Goal: Task Accomplishment & Management: Manage account settings

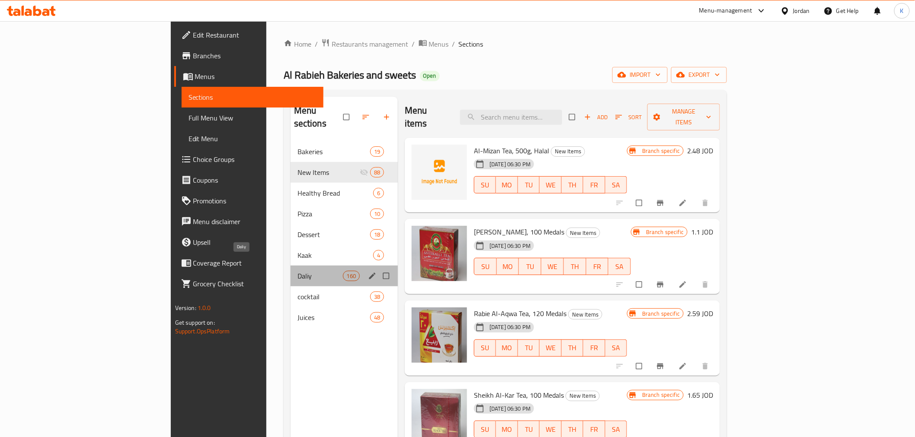
click at [297, 63] on span "Daliy" at bounding box center [319, 276] width 45 height 10
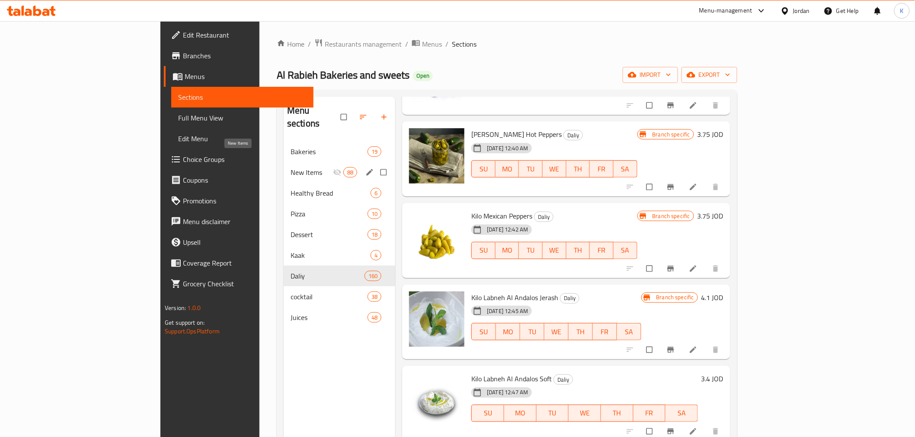
click at [290, 63] on span "New Items" at bounding box center [311, 172] width 42 height 10
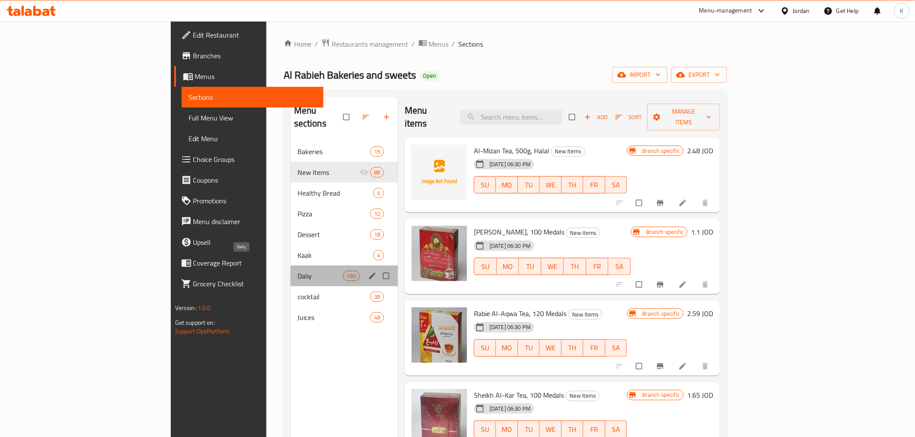
click at [297, 63] on span "Daliy" at bounding box center [319, 276] width 45 height 10
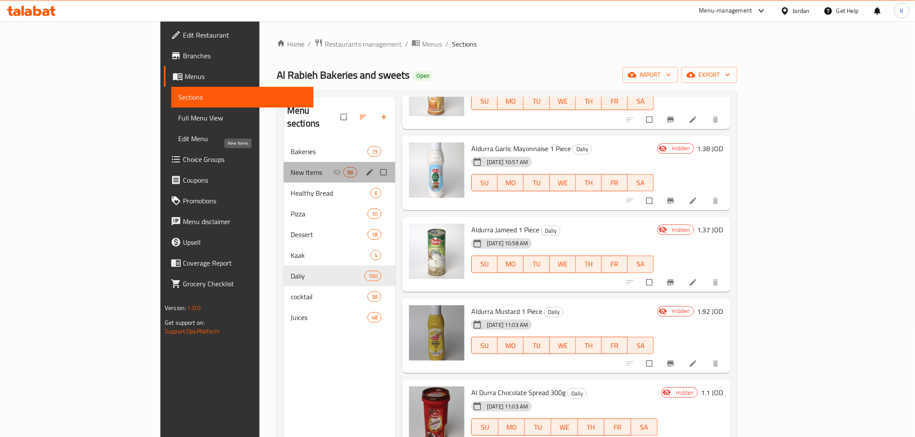
click at [290, 63] on span "New Items" at bounding box center [311, 172] width 42 height 10
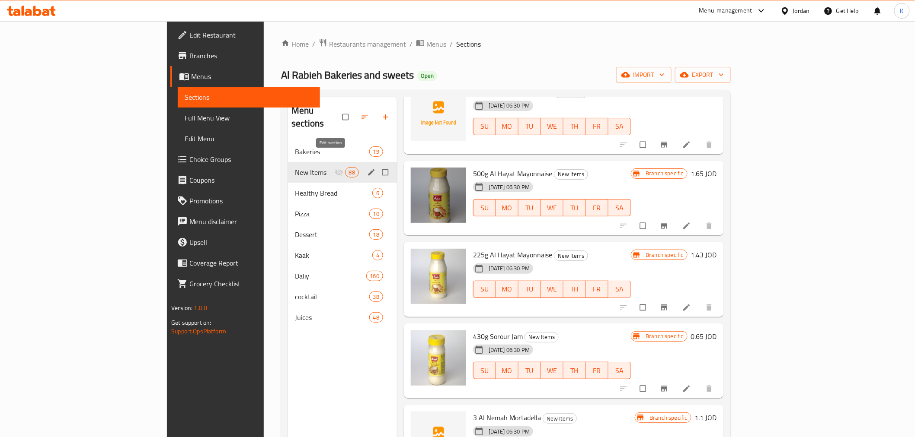
click at [300, 63] on icon "edit" at bounding box center [371, 172] width 9 height 9
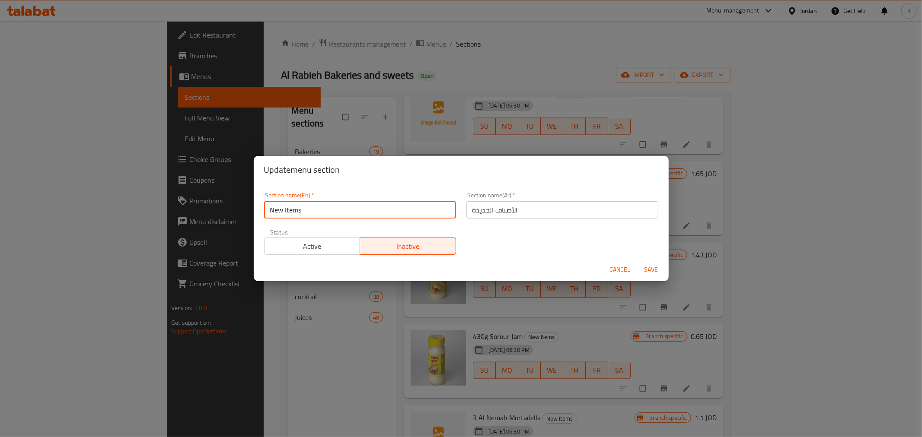
drag, startPoint x: 309, startPoint y: 212, endPoint x: 221, endPoint y: 213, distance: 87.8
click at [223, 63] on div "Update menu section Section name(En)   * New Items Section name(En) * Section n…" at bounding box center [461, 218] width 922 height 437
type input "ل"
type input "g"
type input "Grocery"
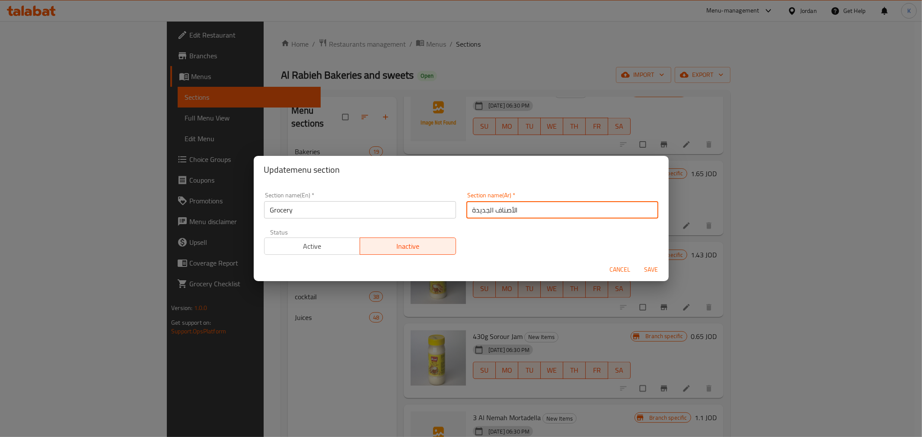
drag, startPoint x: 528, startPoint y: 211, endPoint x: 433, endPoint y: 214, distance: 95.2
click at [300, 63] on div "Section name(En)   * Grocery Section name(En) * Section name(Ar)   * الأصناف ال…" at bounding box center [461, 223] width 405 height 73
type input "البقاله"
drag, startPoint x: 647, startPoint y: 269, endPoint x: 640, endPoint y: 268, distance: 6.5
click at [300, 63] on span "Save" at bounding box center [651, 270] width 21 height 11
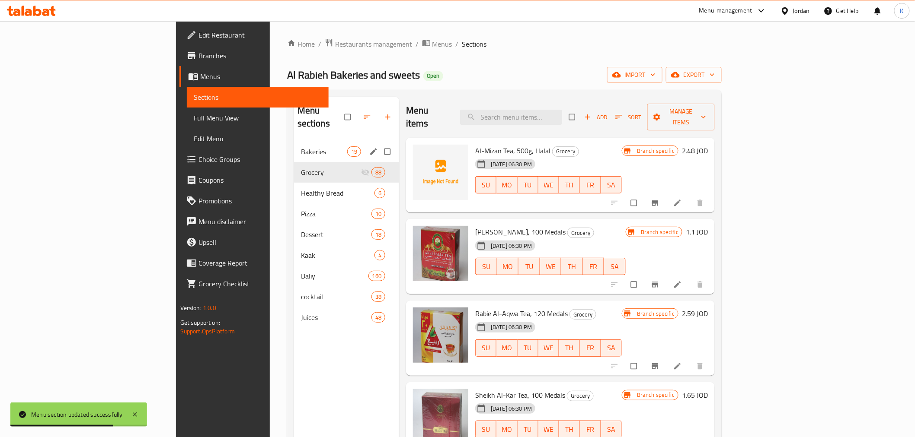
click at [294, 63] on div "Bakeries 19" at bounding box center [346, 151] width 105 height 21
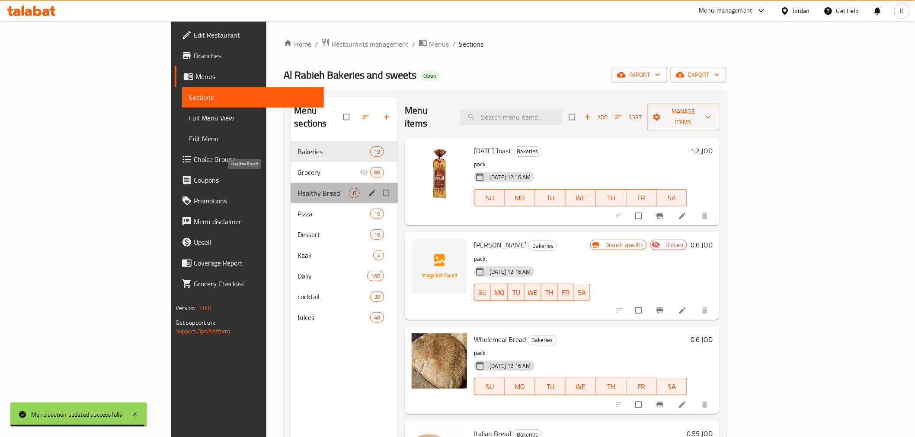
click at [297, 63] on span "Healthy Bread" at bounding box center [322, 193] width 51 height 10
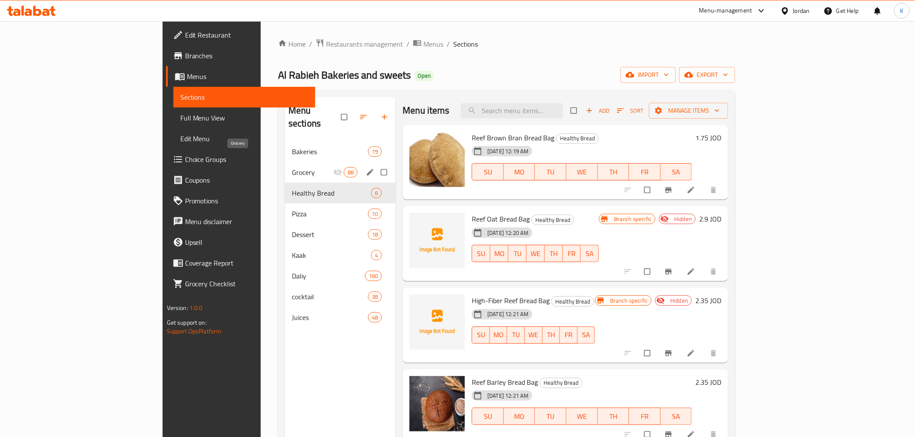
click at [292, 63] on span "Grocery" at bounding box center [312, 172] width 41 height 10
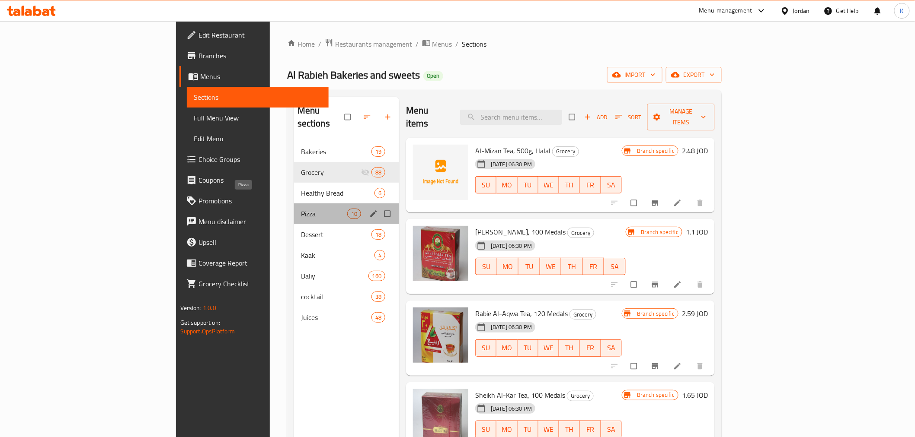
click at [300, 63] on span "Pizza" at bounding box center [324, 214] width 46 height 10
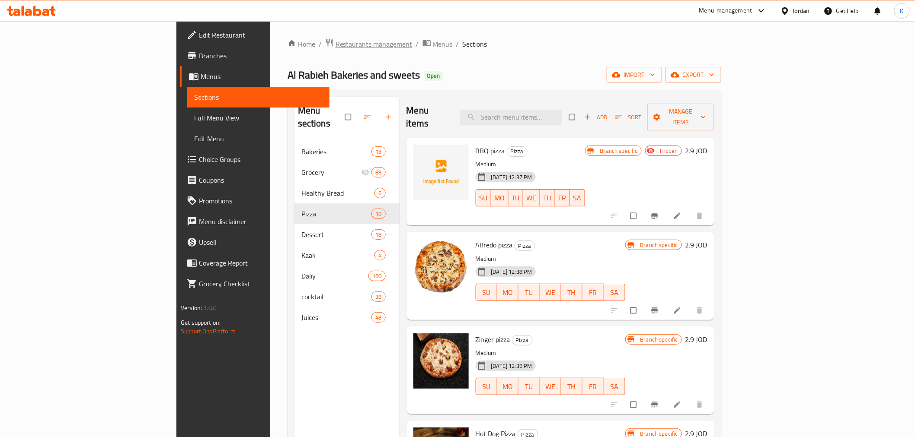
click at [300, 41] on span "Restaurants management" at bounding box center [373, 44] width 77 height 10
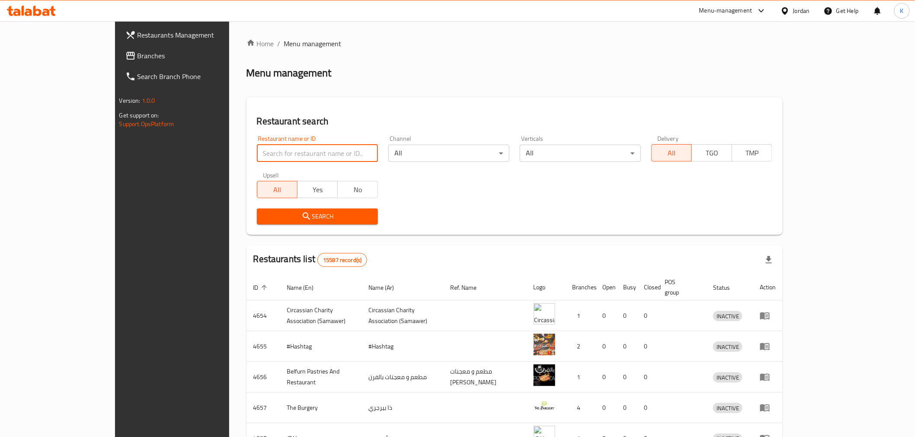
click at [300, 63] on input "search" at bounding box center [317, 153] width 121 height 17
type input "ى"
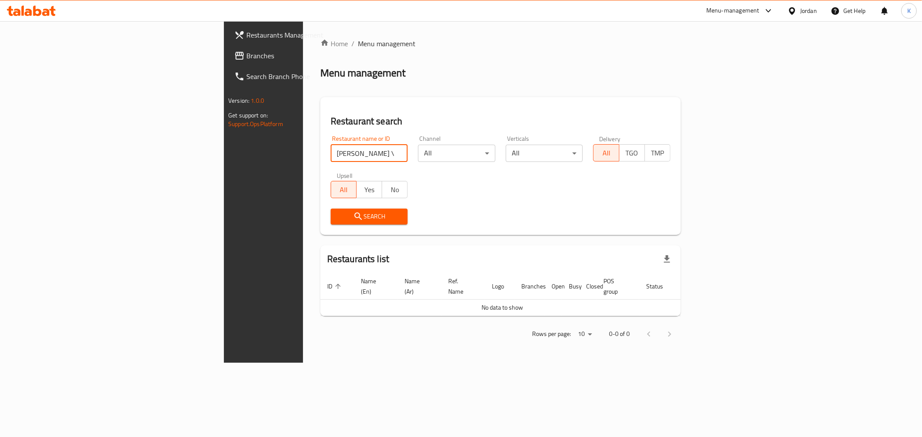
click at [300, 63] on input "[PERSON_NAME] \" at bounding box center [369, 153] width 77 height 17
type input "nabil"
click button "Search" at bounding box center [369, 217] width 77 height 16
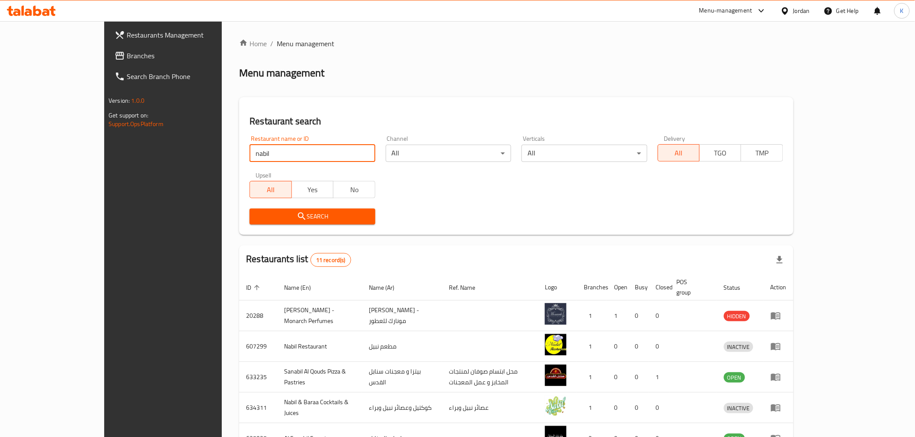
scroll to position [209, 0]
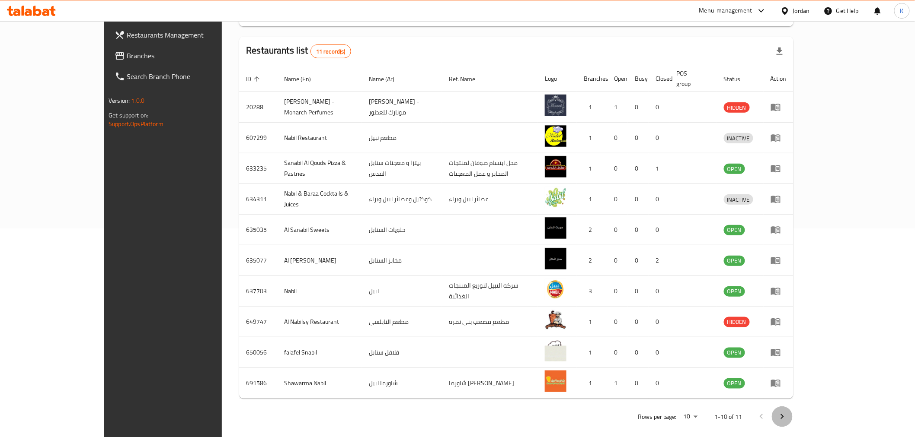
click at [300, 63] on icon "Next page" at bounding box center [782, 417] width 10 height 10
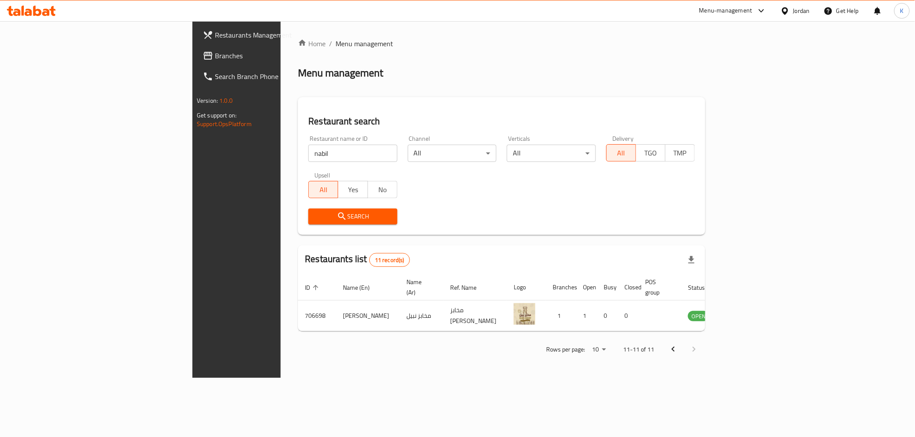
scroll to position [0, 0]
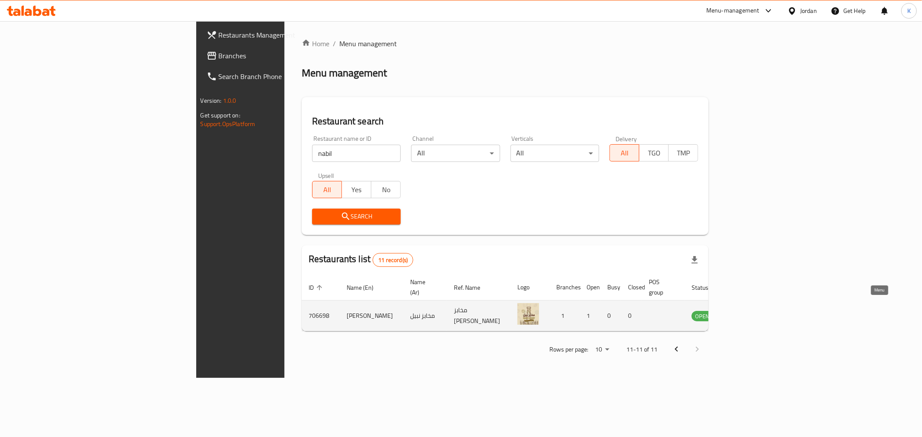
click at [300, 63] on icon "enhanced table" at bounding box center [742, 316] width 10 height 7
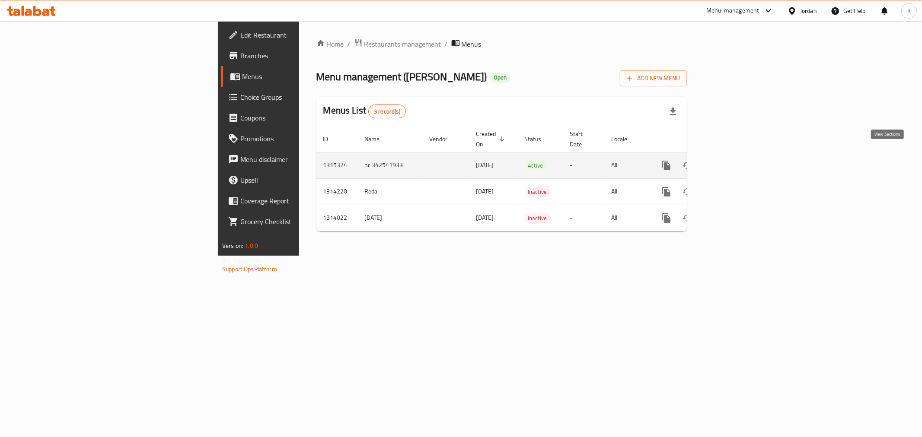
click at [300, 63] on icon "enhanced table" at bounding box center [729, 165] width 10 height 10
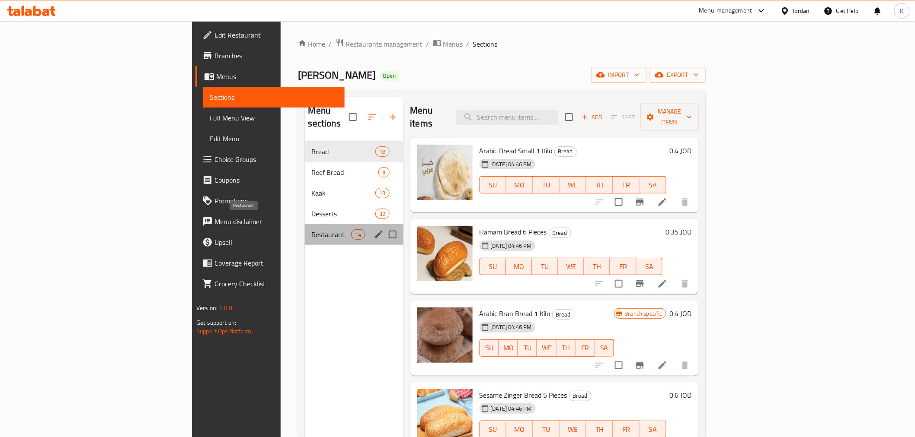
drag, startPoint x: 246, startPoint y: 219, endPoint x: 339, endPoint y: 244, distance: 97.1
click at [300, 63] on span "Restaurant" at bounding box center [331, 235] width 39 height 10
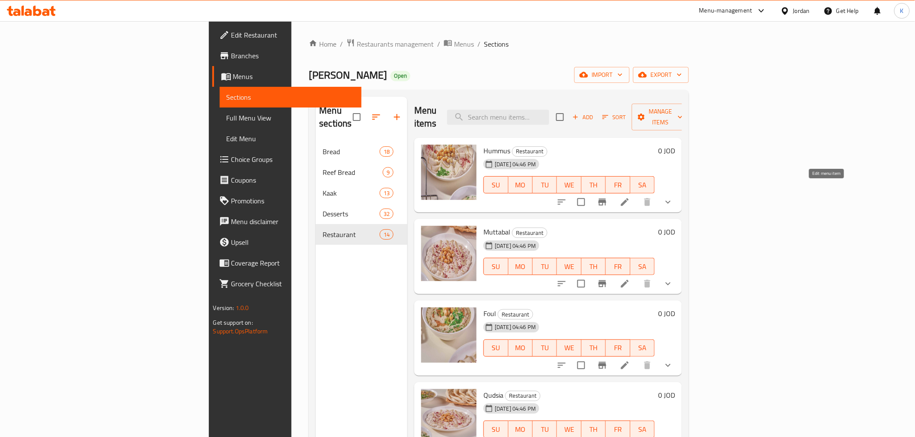
click at [300, 63] on icon at bounding box center [624, 202] width 10 height 10
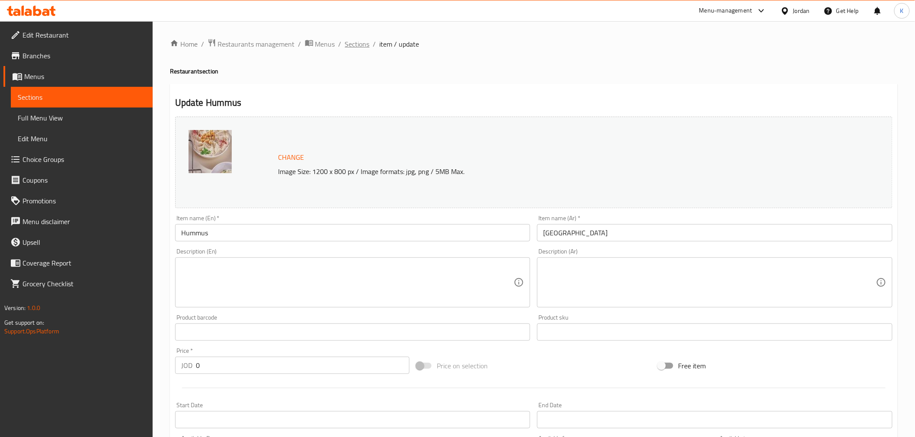
click at [300, 45] on span "Sections" at bounding box center [357, 44] width 25 height 10
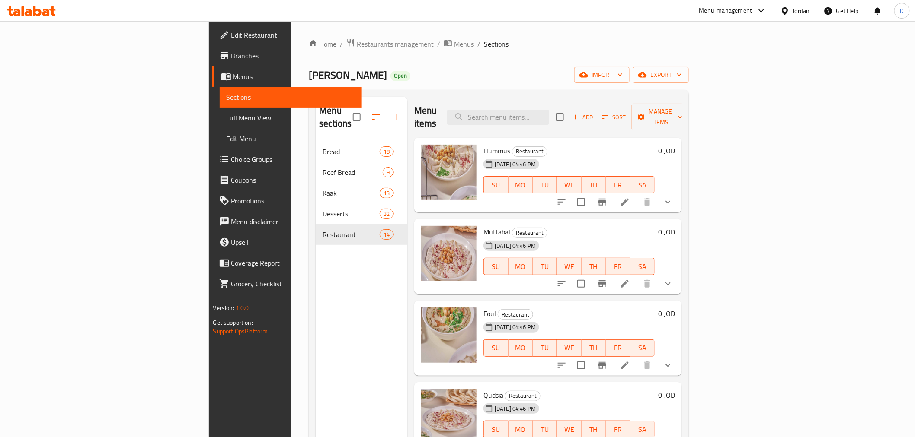
click at [300, 63] on li at bounding box center [625, 284] width 24 height 16
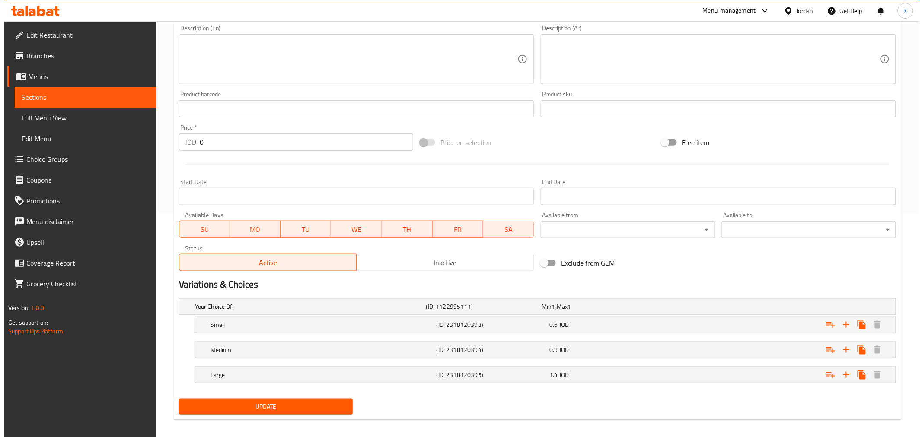
scroll to position [230, 0]
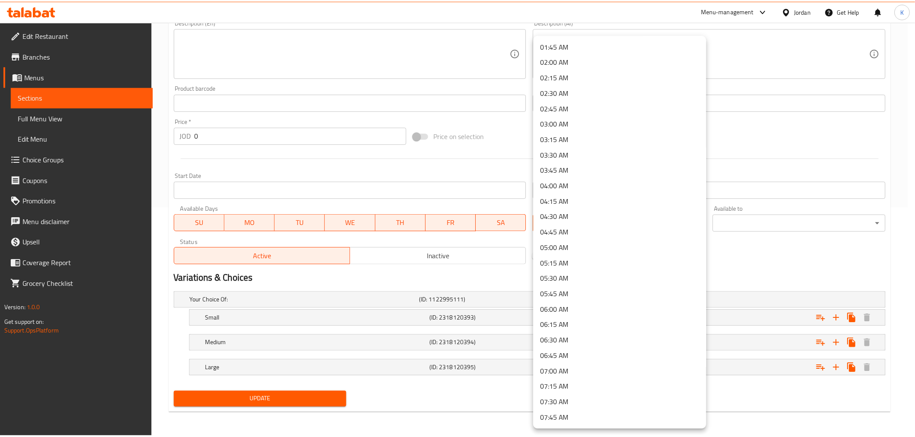
scroll to position [153, 0]
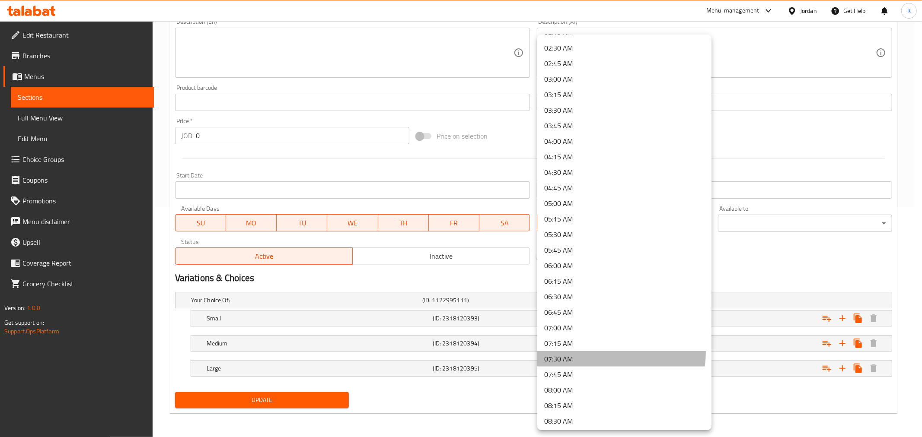
click at [300, 63] on li "07:30 AM" at bounding box center [624, 359] width 174 height 16
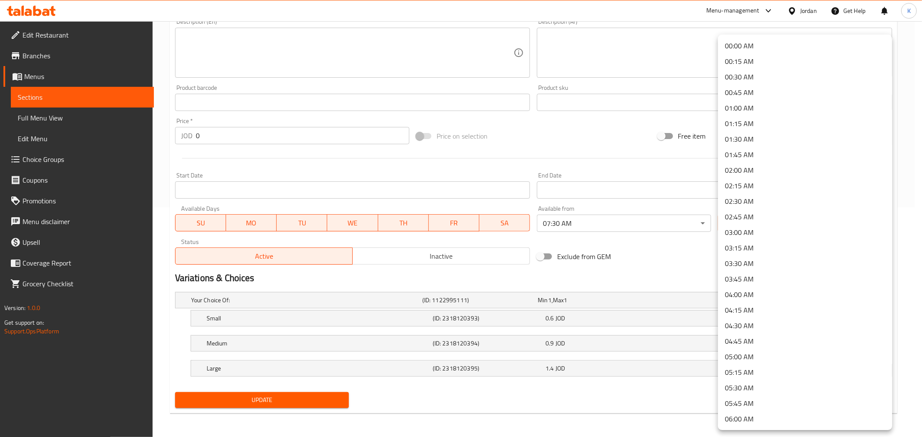
click at [300, 63] on li "02:00 AM" at bounding box center [805, 171] width 174 height 16
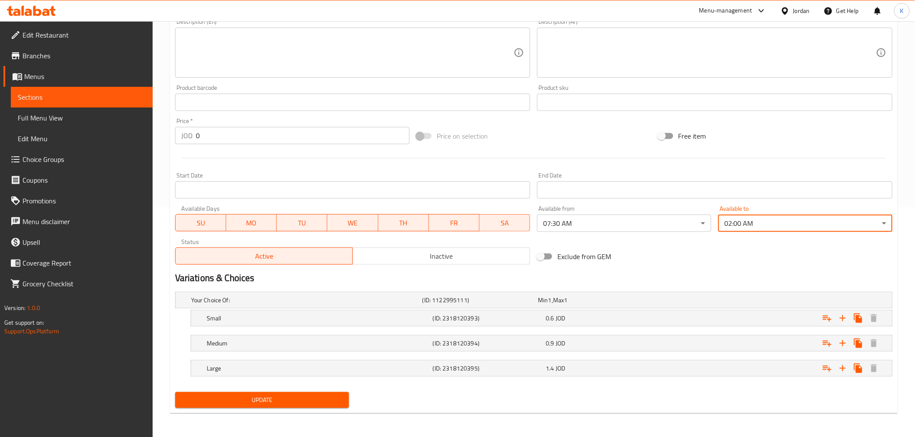
click at [249, 63] on button "Update" at bounding box center [262, 400] width 174 height 16
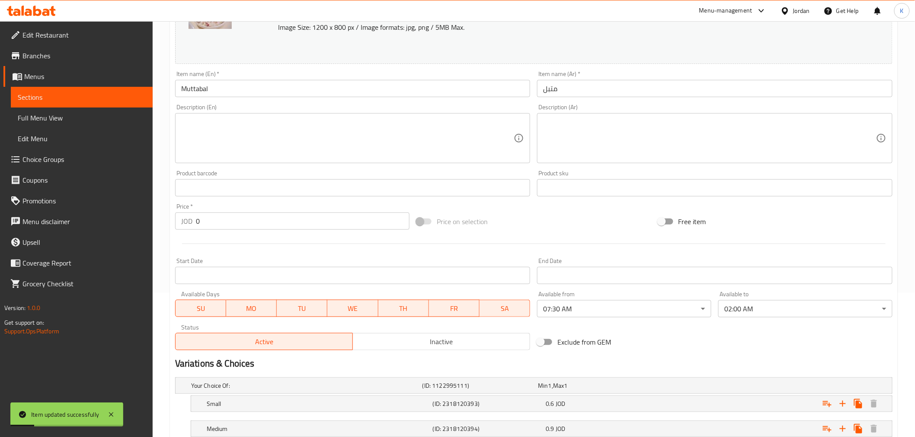
scroll to position [0, 0]
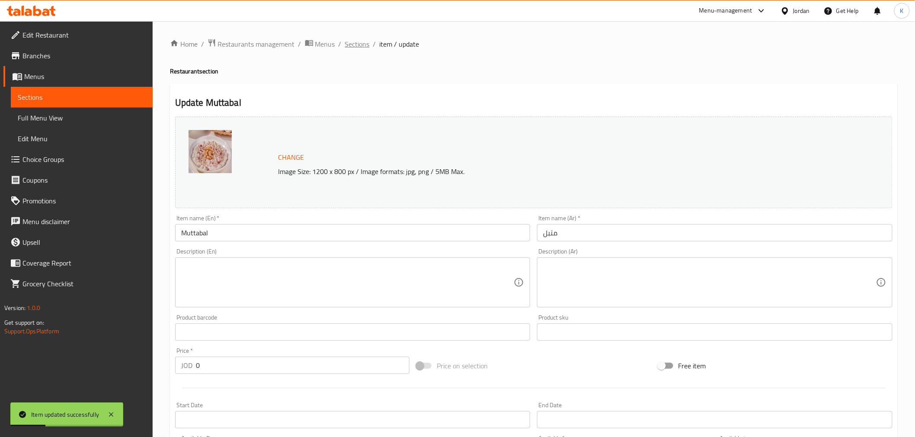
click at [300, 43] on span "Sections" at bounding box center [357, 44] width 25 height 10
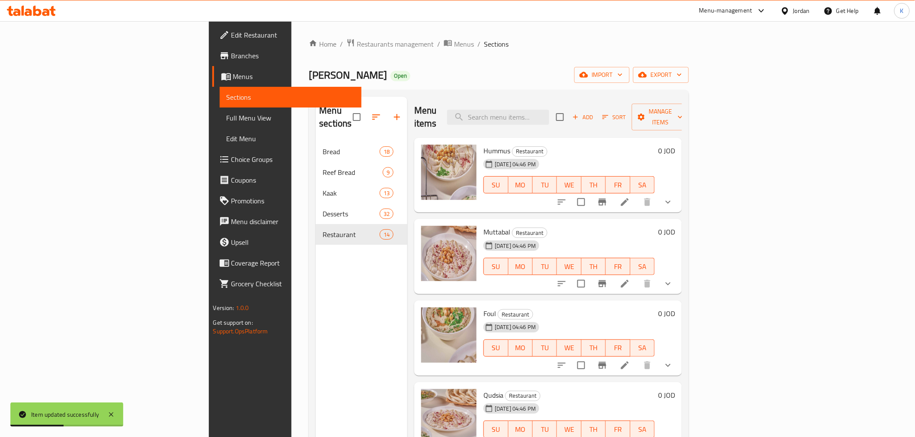
click at [300, 63] on icon at bounding box center [625, 366] width 8 height 8
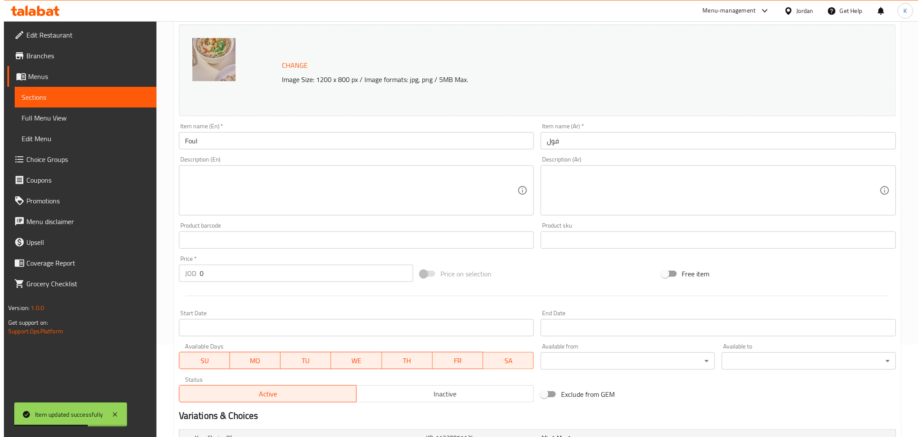
scroll to position [230, 0]
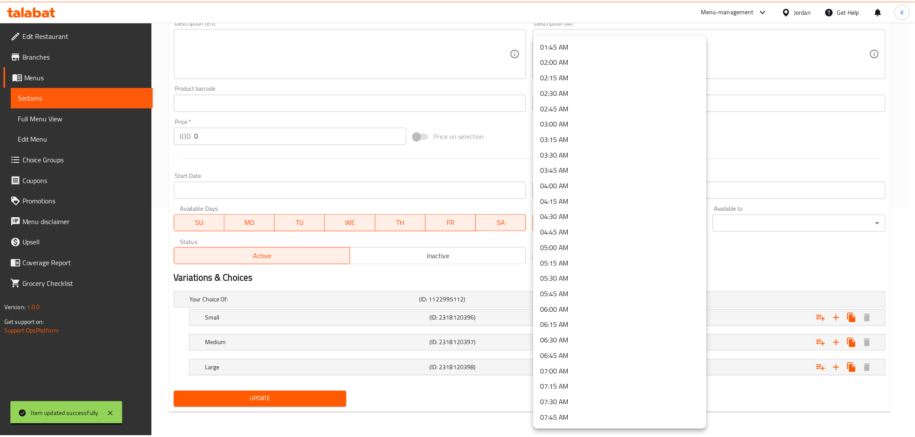
scroll to position [115, 0]
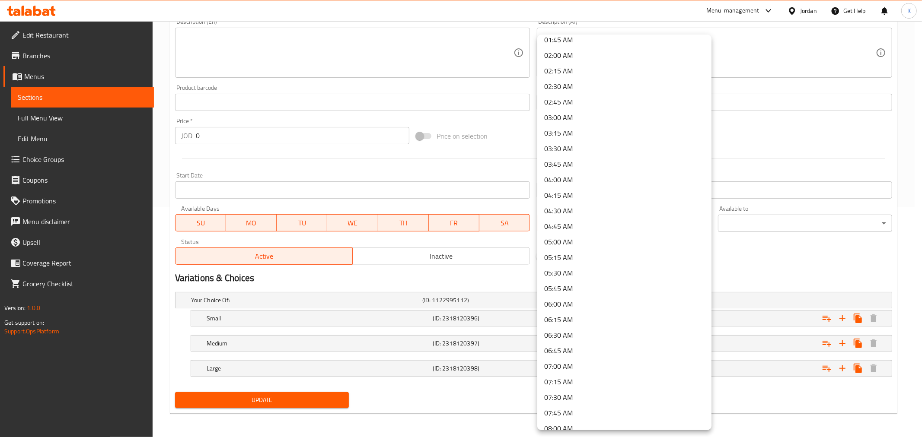
click at [300, 63] on li "07:30 AM" at bounding box center [624, 398] width 174 height 16
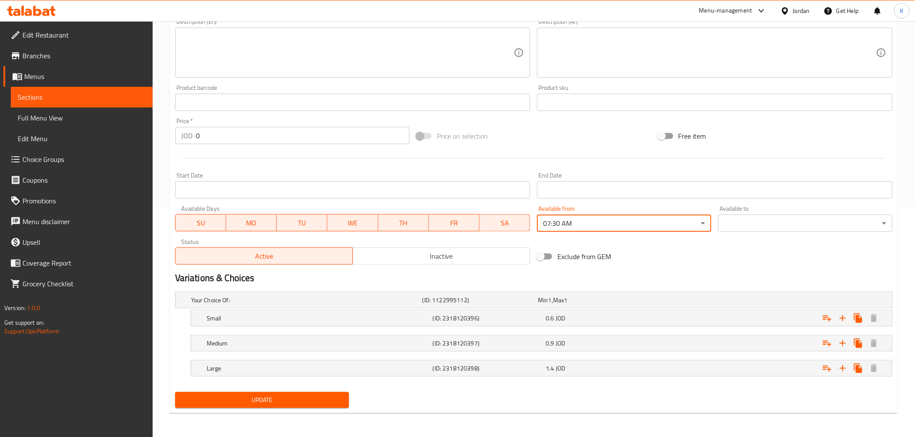
click at [300, 63] on div "Available to ​ ​" at bounding box center [805, 219] width 174 height 26
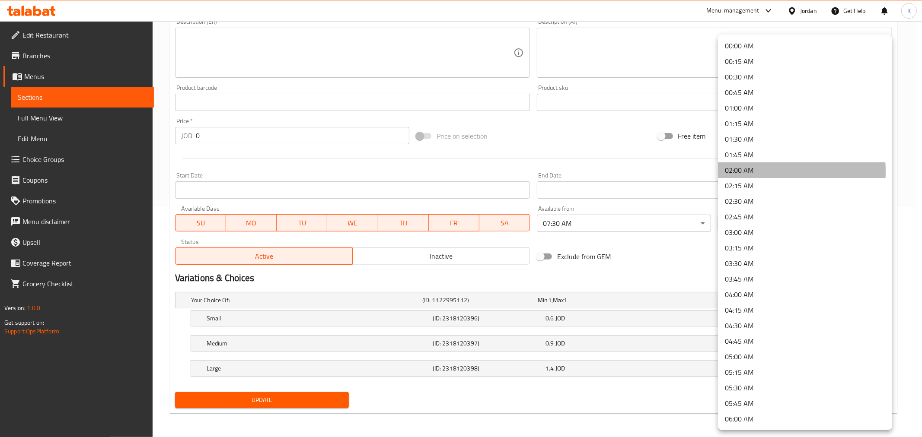
click at [300, 63] on li "02:00 AM" at bounding box center [805, 171] width 174 height 16
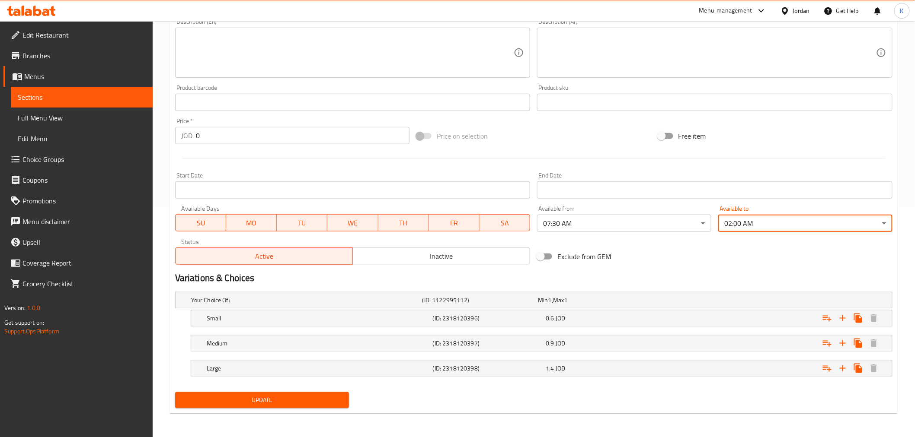
click at [284, 63] on span "Update" at bounding box center [262, 400] width 160 height 11
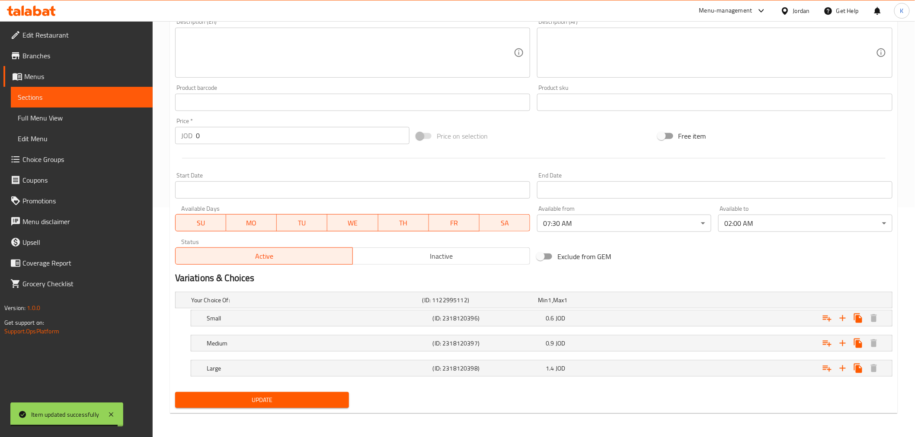
drag, startPoint x: 261, startPoint y: 402, endPoint x: 269, endPoint y: 401, distance: 8.3
click at [262, 63] on span "Update" at bounding box center [262, 400] width 160 height 11
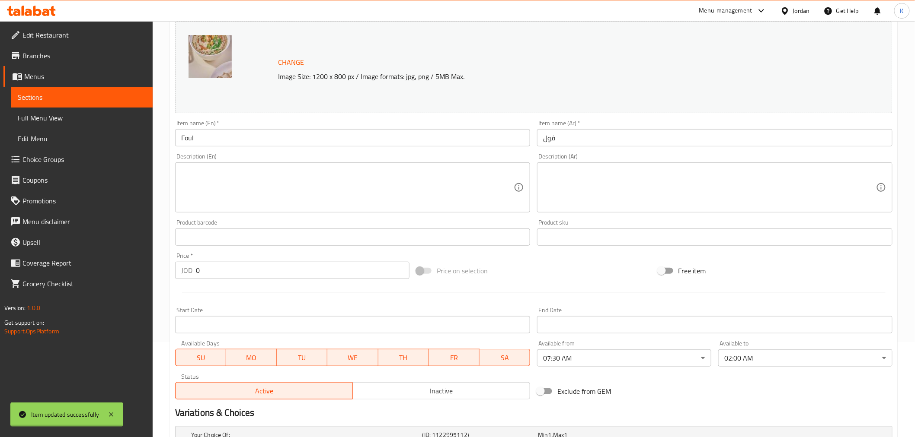
scroll to position [0, 0]
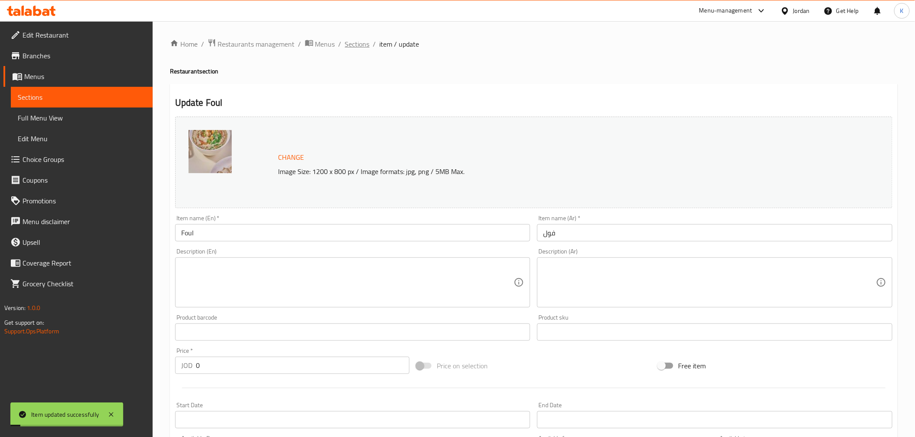
click at [300, 39] on span "Sections" at bounding box center [357, 44] width 25 height 10
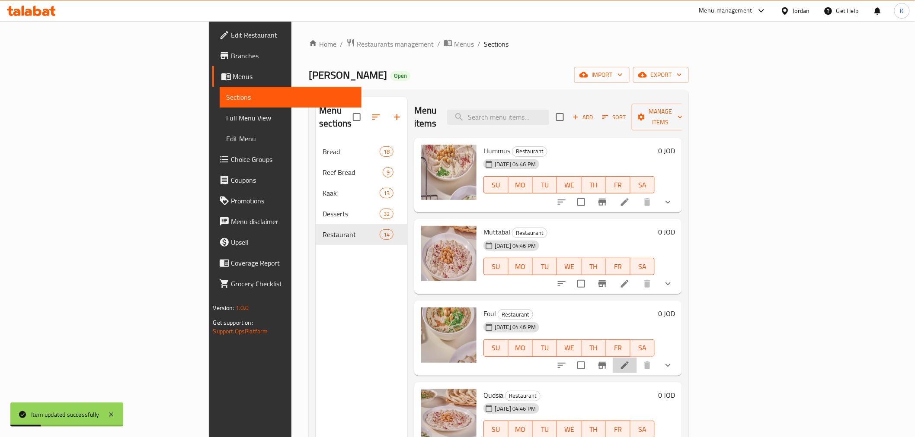
click at [300, 63] on li at bounding box center [625, 366] width 24 height 16
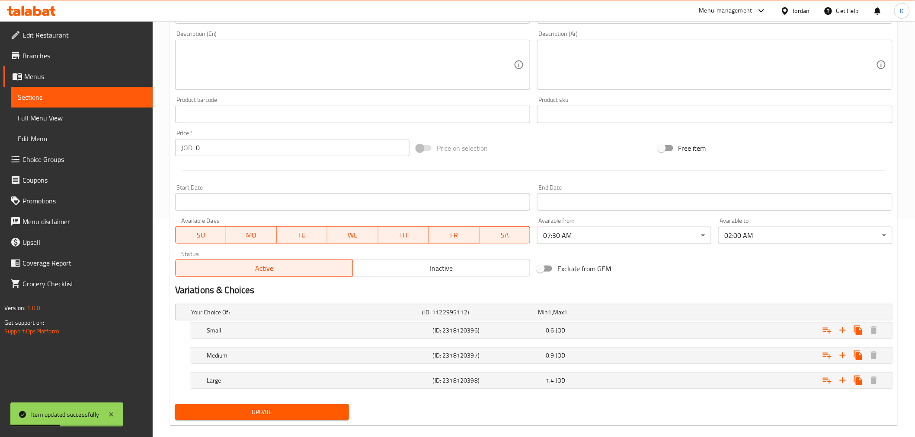
scroll to position [230, 0]
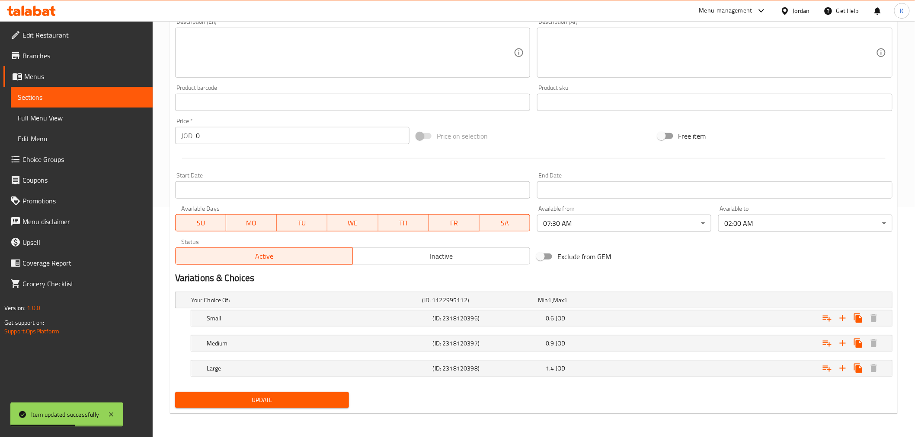
click at [251, 63] on span "Update" at bounding box center [262, 400] width 160 height 11
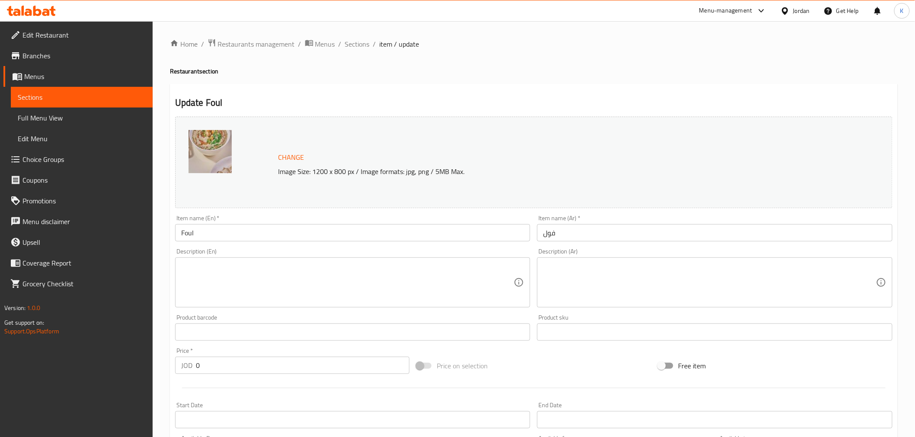
drag, startPoint x: 353, startPoint y: 42, endPoint x: 342, endPoint y: 10, distance: 33.8
click at [300, 42] on span "Sections" at bounding box center [357, 44] width 25 height 10
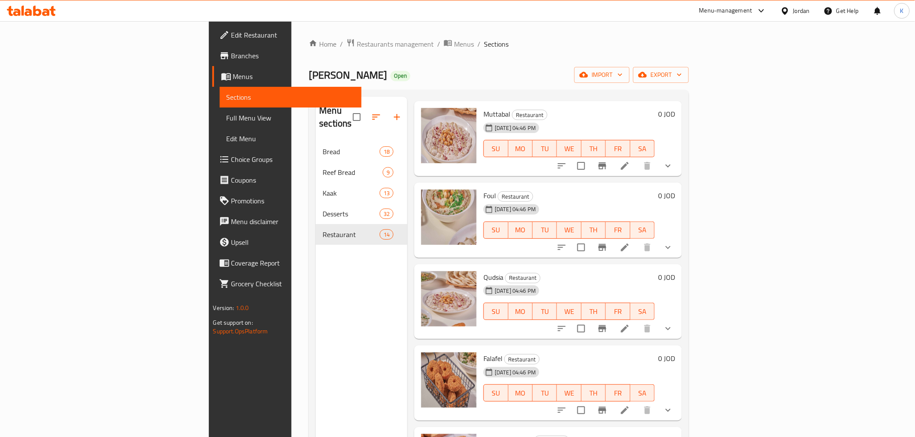
scroll to position [151, 0]
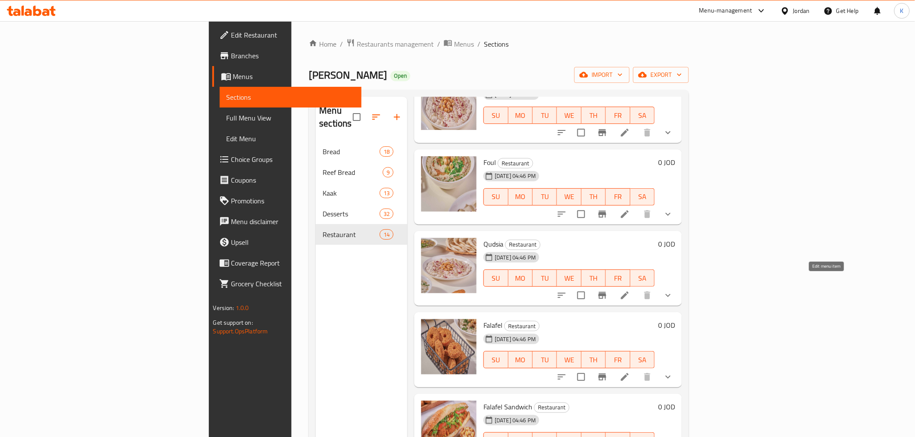
click at [300, 63] on icon at bounding box center [624, 295] width 10 height 10
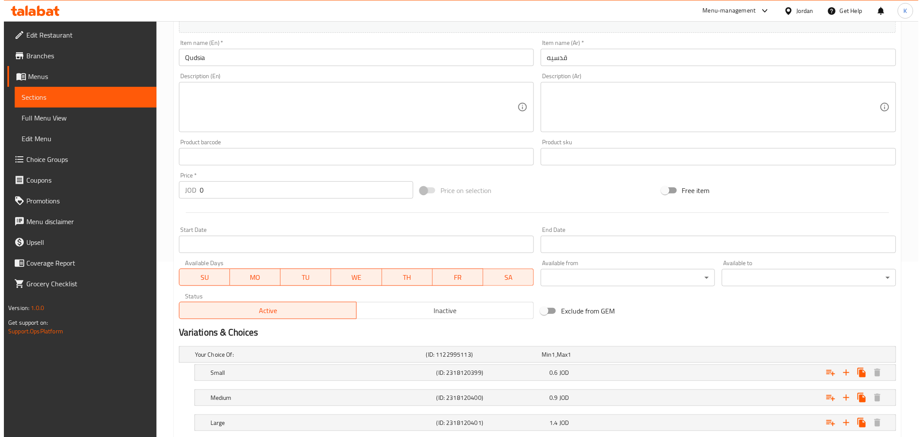
scroll to position [230, 0]
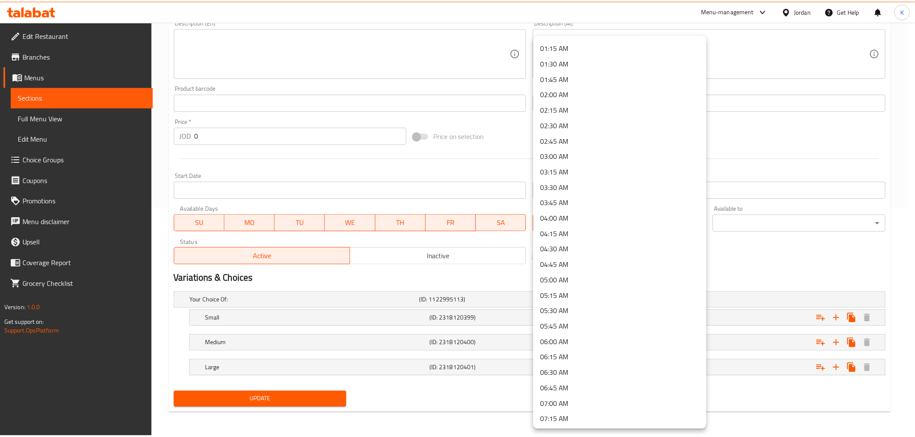
scroll to position [96, 0]
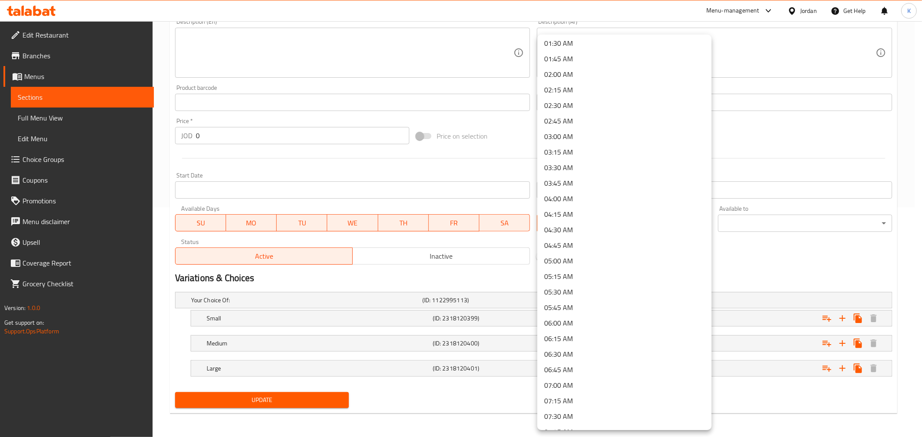
click at [300, 63] on li "07:30 AM" at bounding box center [624, 417] width 174 height 16
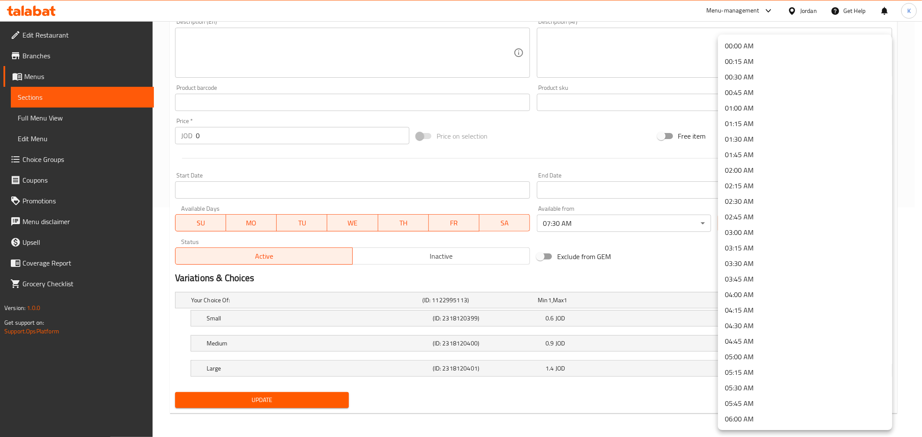
click at [300, 63] on li "02:00 AM" at bounding box center [805, 171] width 174 height 16
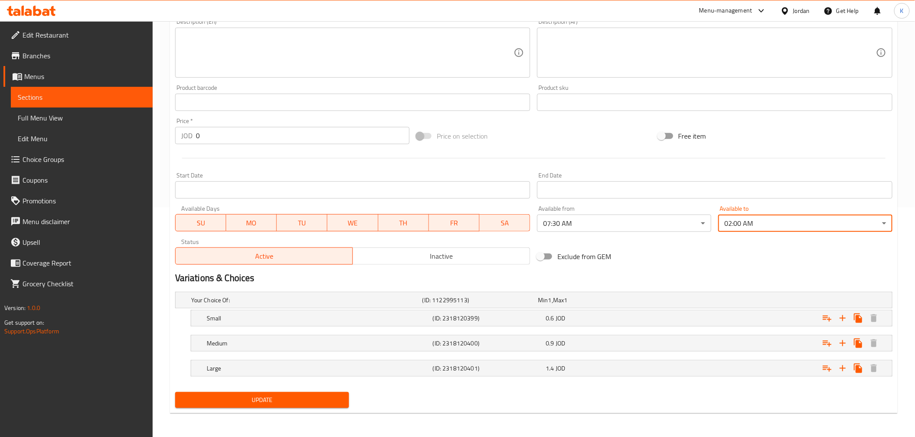
click at [284, 63] on button "Update" at bounding box center [262, 400] width 174 height 16
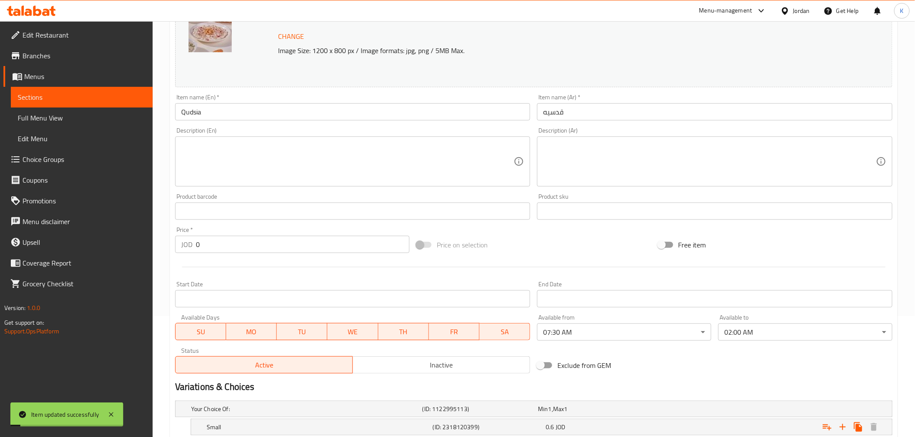
scroll to position [0, 0]
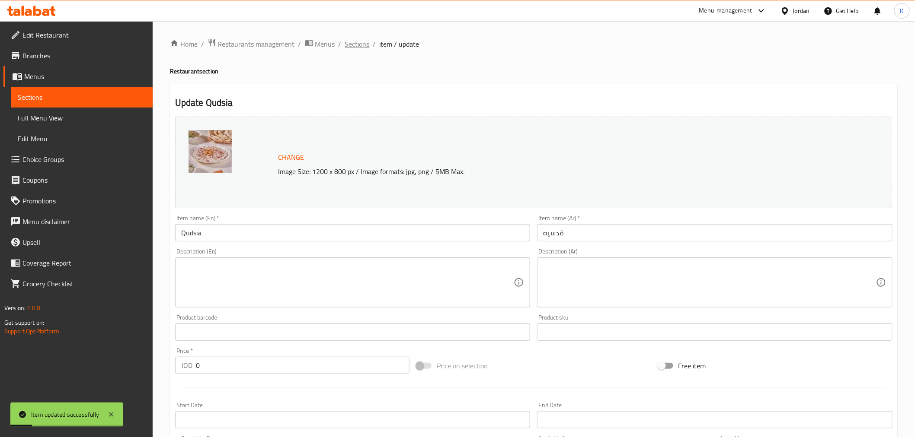
click at [300, 49] on span "Sections" at bounding box center [357, 44] width 25 height 10
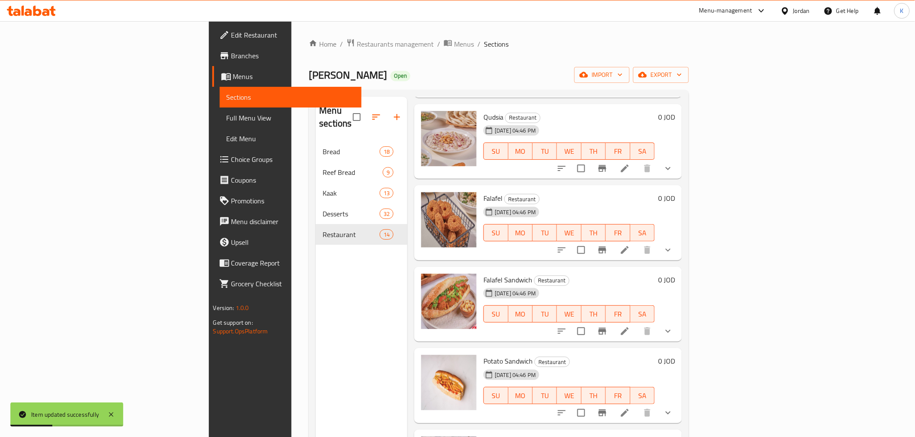
scroll to position [335, 0]
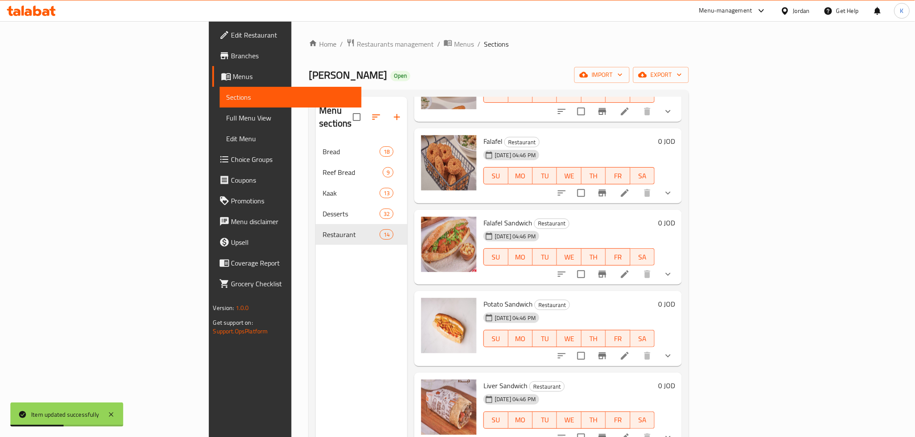
click at [300, 63] on icon at bounding box center [624, 193] width 10 height 10
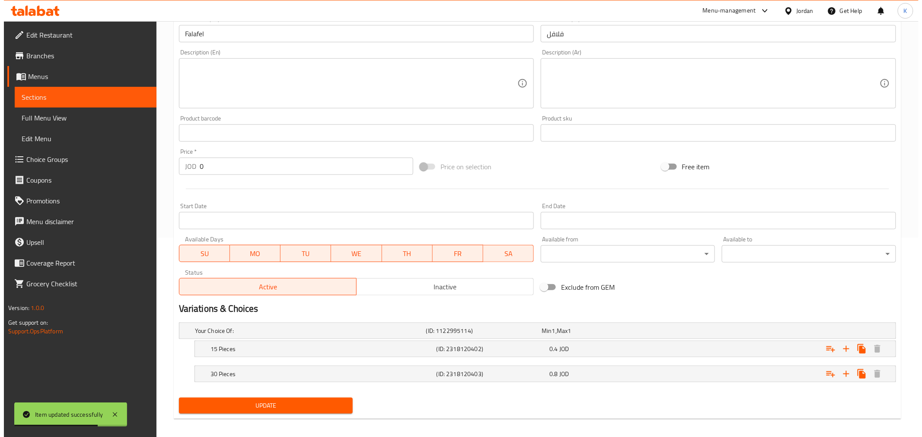
scroll to position [205, 0]
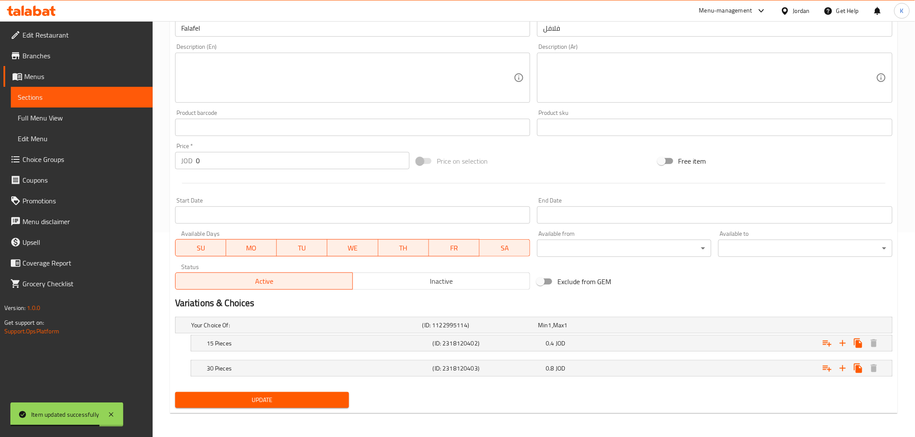
click at [300, 63] on body "Item updated successfully ​ Menu-management Jordan Get Help K Edit Restaurant B…" at bounding box center [457, 24] width 915 height 416
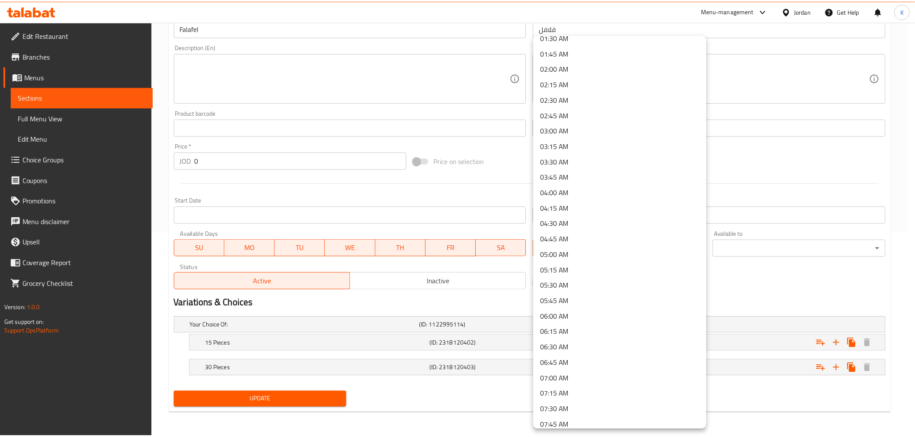
scroll to position [128, 0]
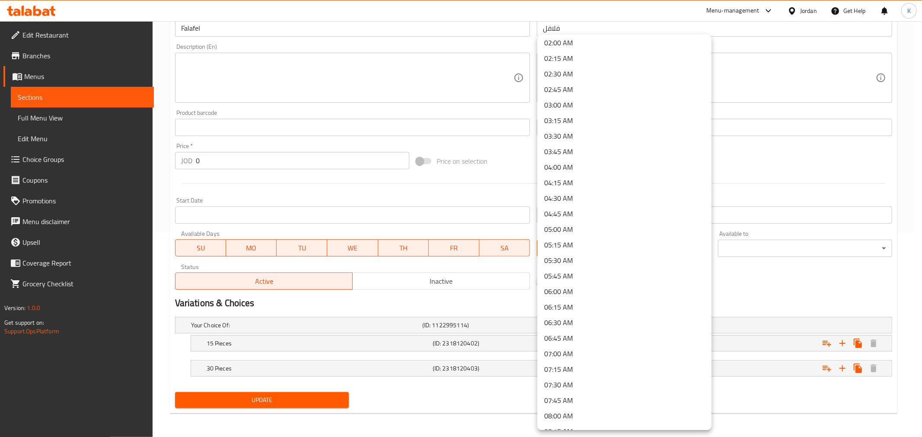
click at [300, 63] on li "07:30 AM" at bounding box center [624, 385] width 174 height 16
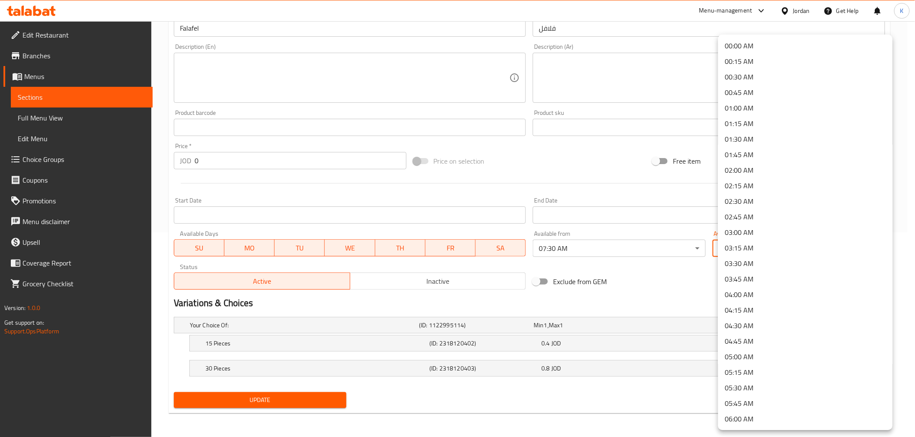
click at [300, 63] on body "​ Menu-management Jordan Get Help K Edit Restaurant Branches Menus Sections Ful…" at bounding box center [457, 24] width 915 height 416
click at [300, 63] on li "02:00 AM" at bounding box center [805, 171] width 174 height 16
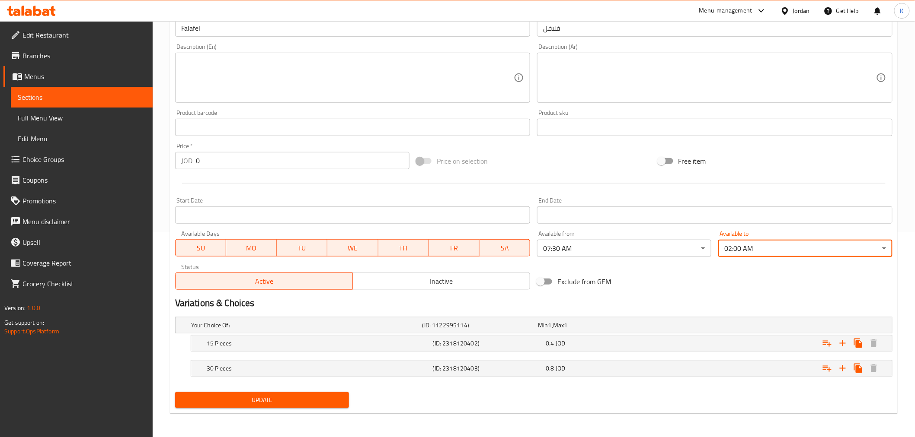
click at [239, 63] on span "Update" at bounding box center [262, 400] width 160 height 11
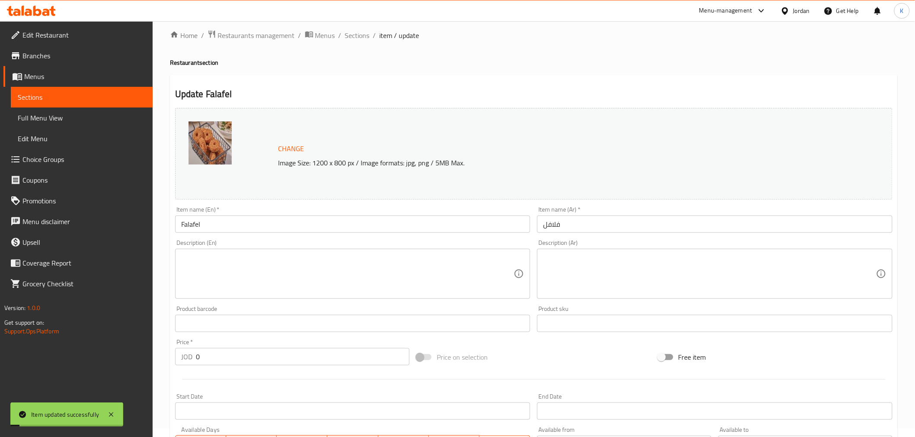
scroll to position [0, 0]
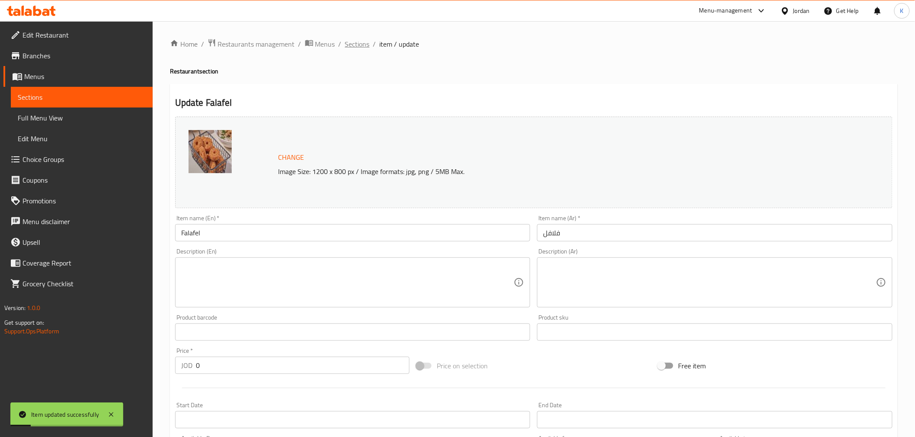
click at [300, 46] on span "Sections" at bounding box center [357, 44] width 25 height 10
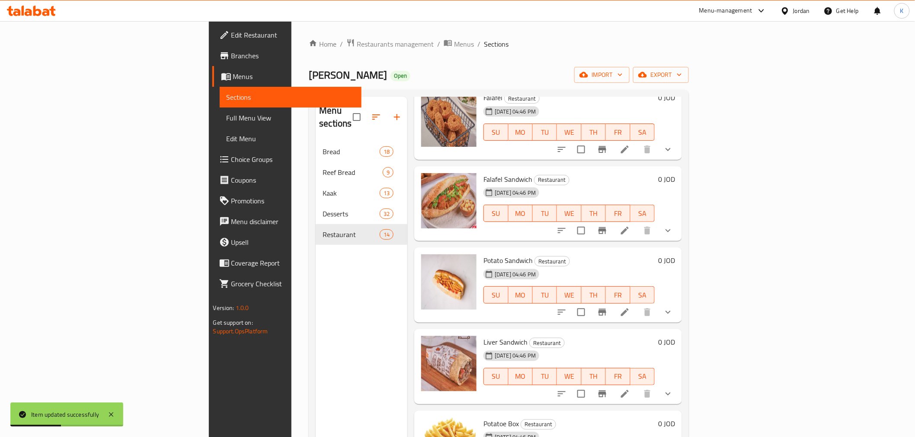
scroll to position [386, 0]
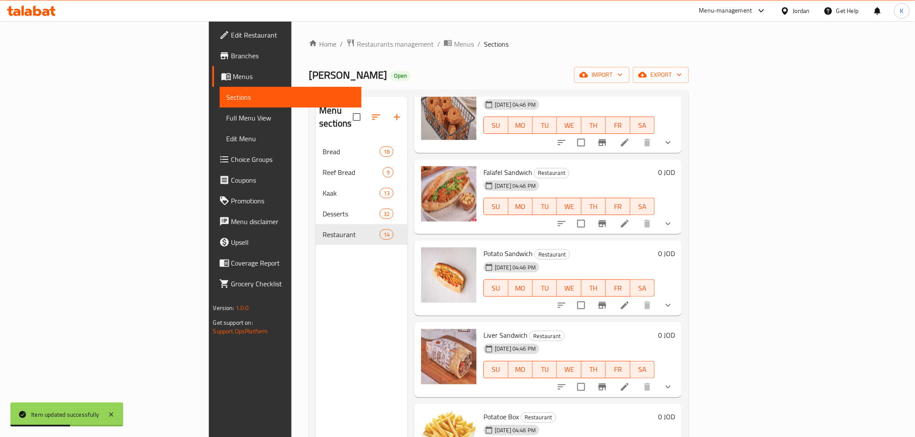
click at [300, 63] on icon at bounding box center [624, 224] width 10 height 10
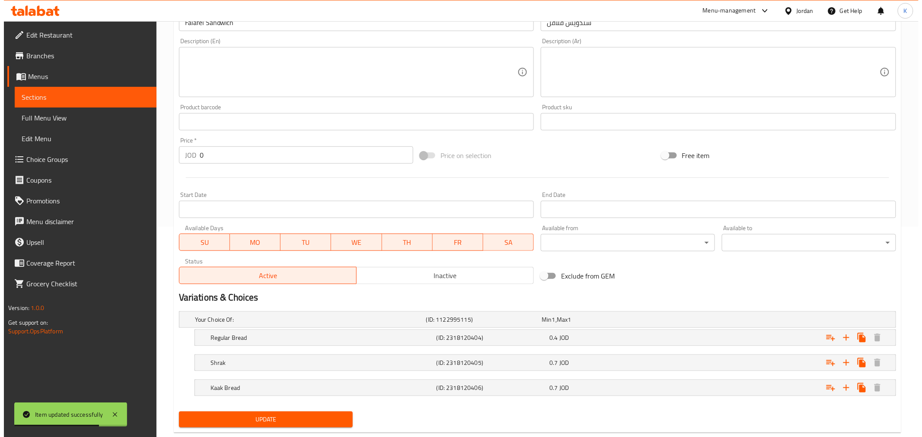
scroll to position [230, 0]
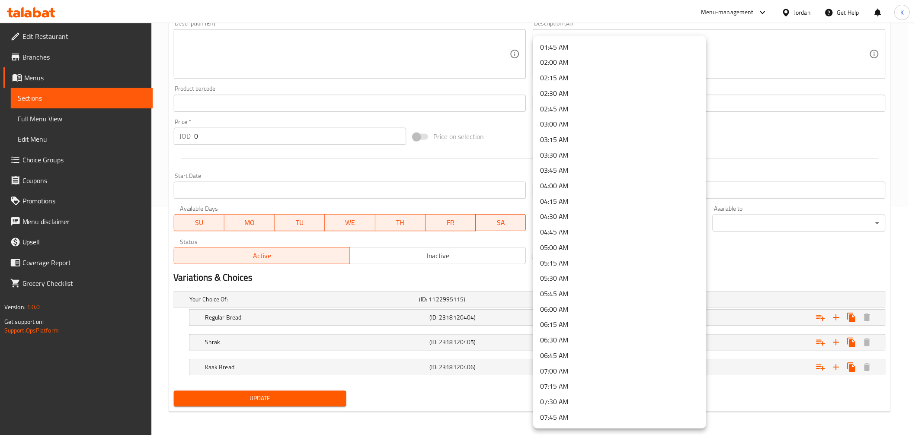
scroll to position [128, 0]
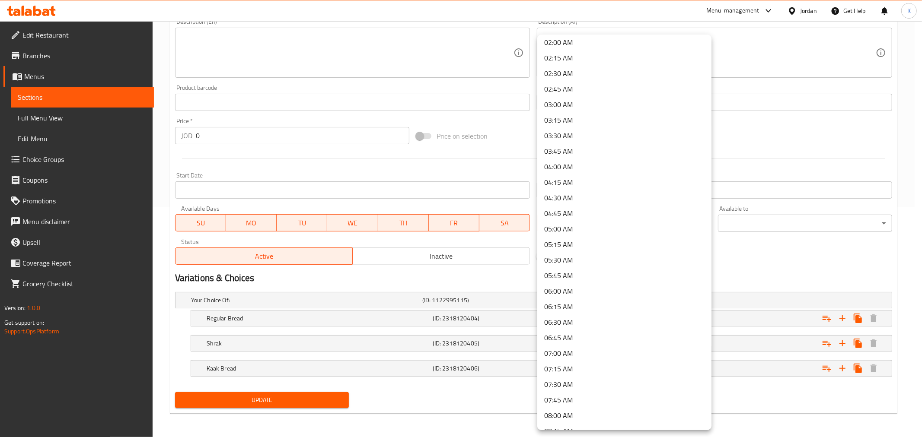
click at [300, 63] on li "07:30 AM" at bounding box center [624, 385] width 174 height 16
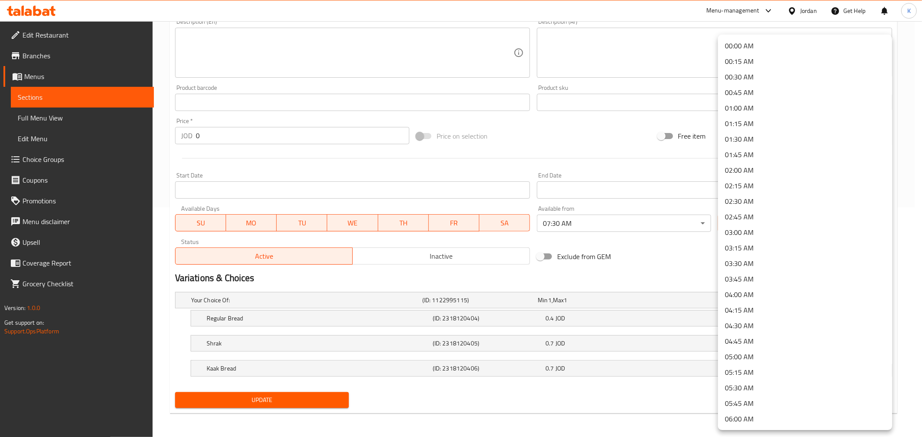
click at [300, 63] on li "02:00 AM" at bounding box center [805, 171] width 174 height 16
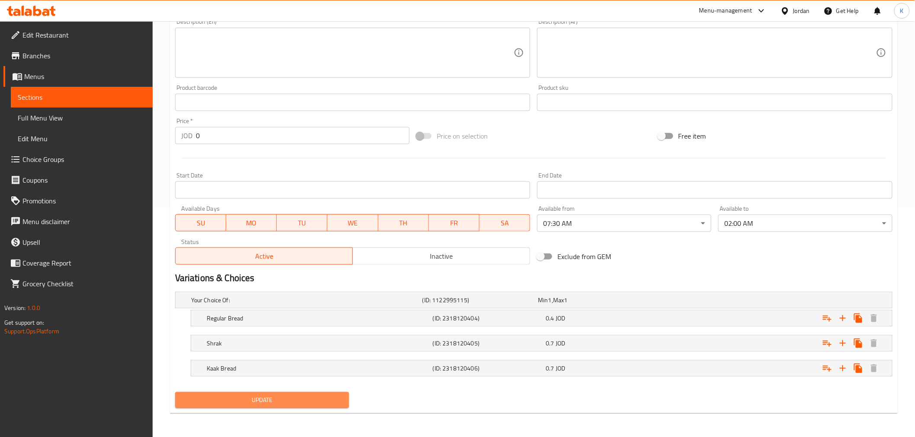
drag, startPoint x: 213, startPoint y: 394, endPoint x: 235, endPoint y: 380, distance: 26.2
click at [214, 63] on button "Update" at bounding box center [262, 400] width 174 height 16
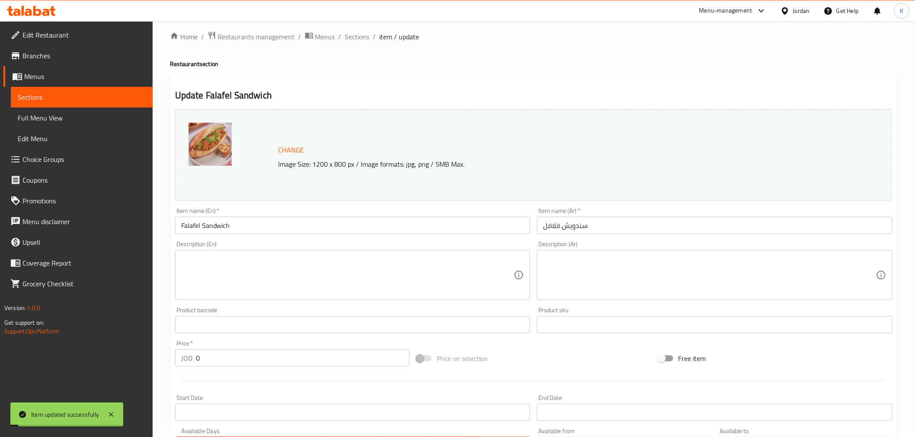
scroll to position [0, 0]
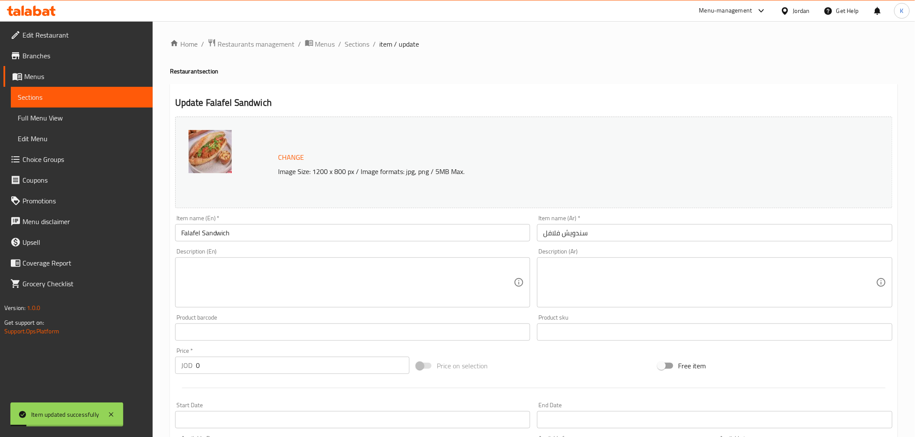
drag, startPoint x: 348, startPoint y: 40, endPoint x: 345, endPoint y: 36, distance: 5.2
click at [300, 40] on span "Sections" at bounding box center [357, 44] width 25 height 10
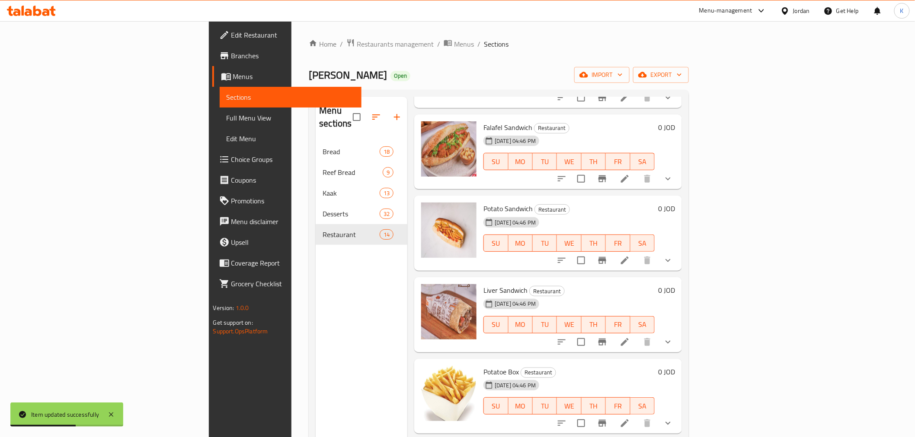
scroll to position [459, 0]
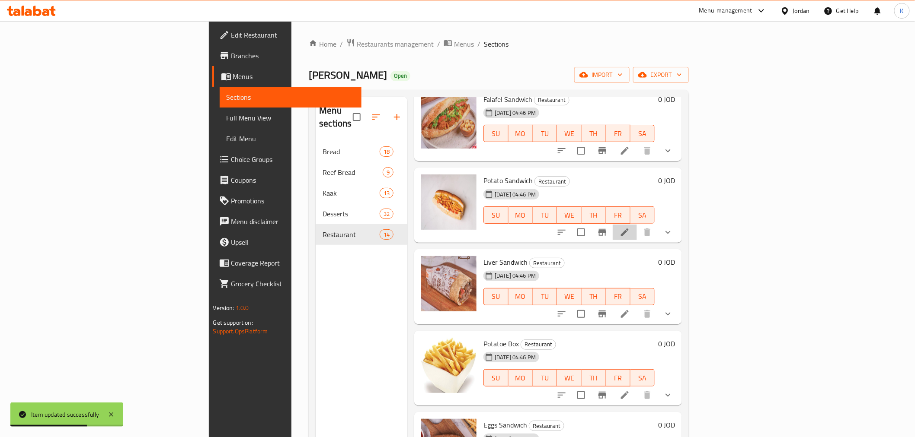
click at [300, 63] on li at bounding box center [625, 233] width 24 height 16
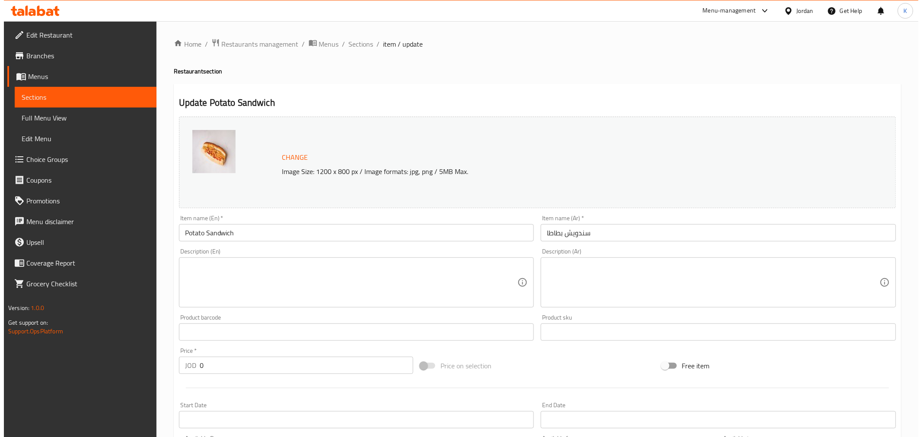
scroll to position [230, 0]
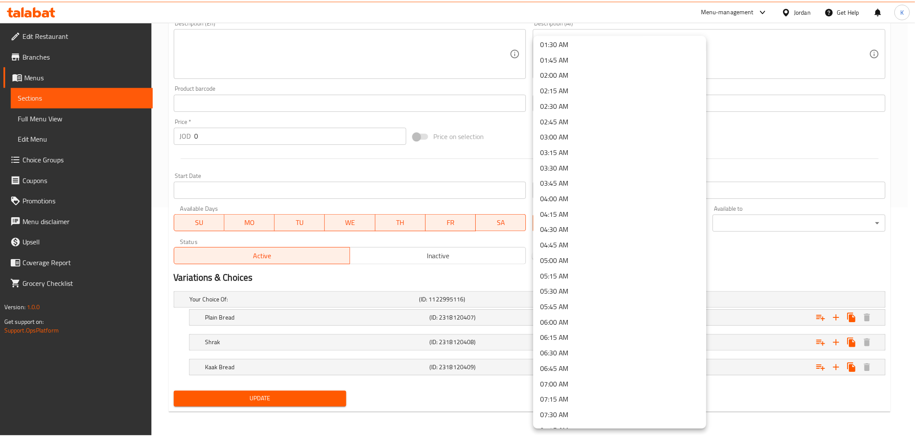
scroll to position [134, 0]
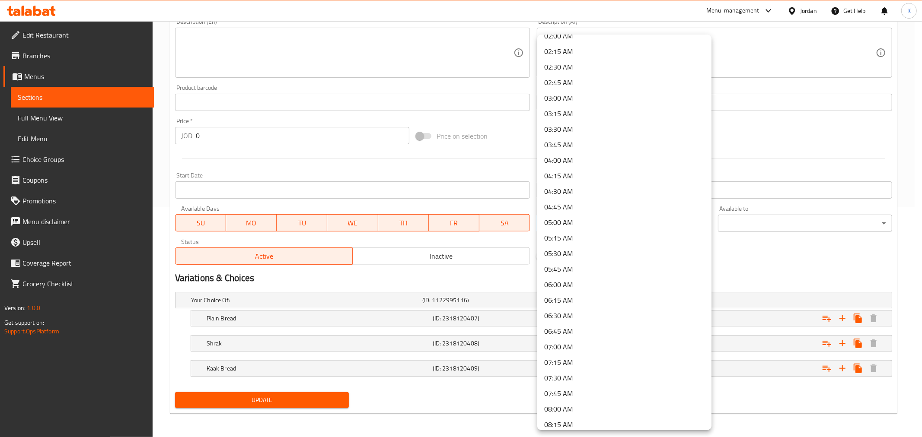
click at [300, 63] on li "07:30 AM" at bounding box center [624, 378] width 174 height 16
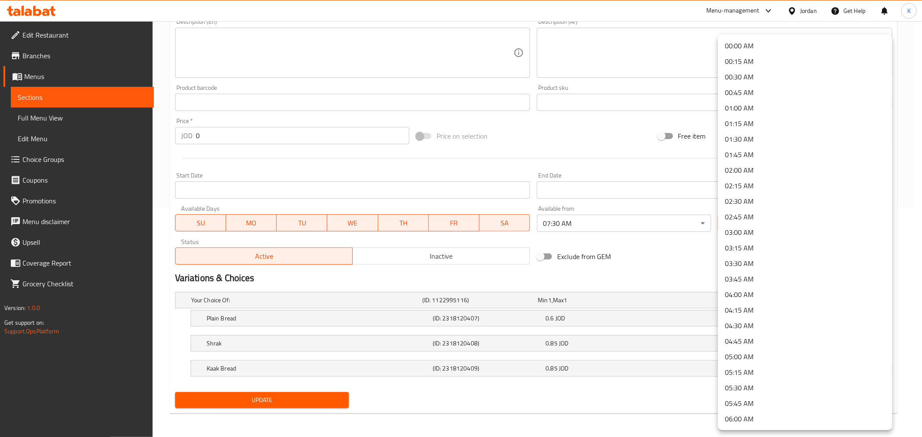
click at [300, 63] on li "02:00 AM" at bounding box center [805, 171] width 174 height 16
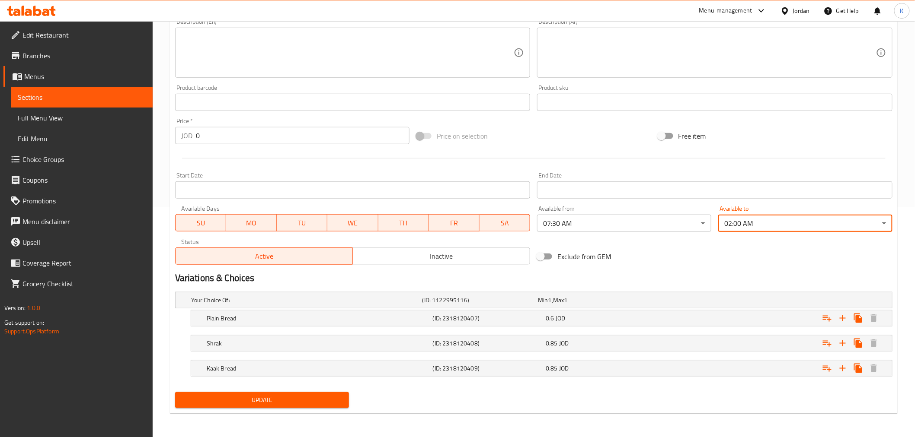
click at [269, 63] on button "Update" at bounding box center [262, 400] width 174 height 16
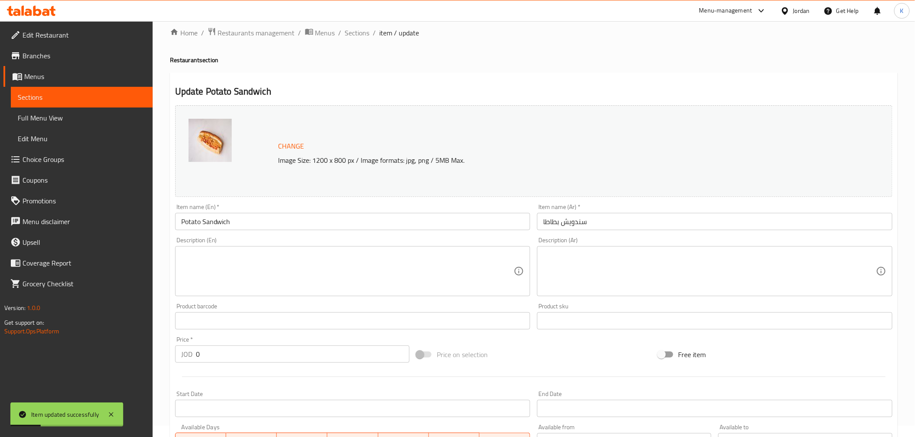
scroll to position [0, 0]
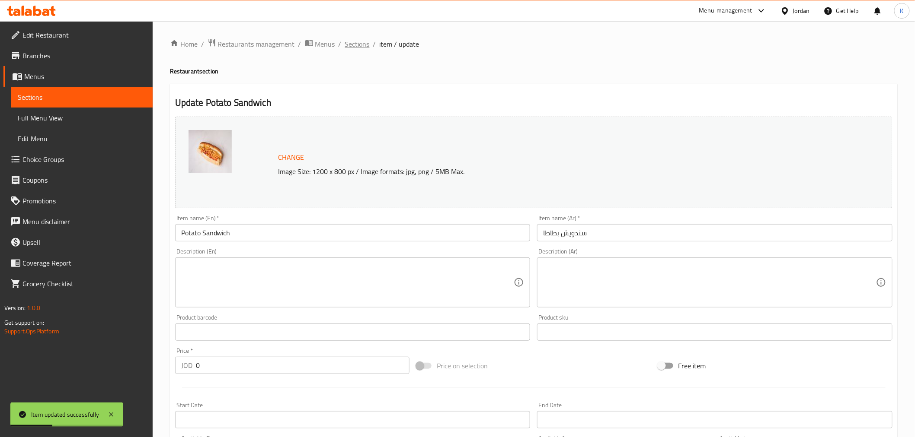
click at [300, 45] on span "Sections" at bounding box center [357, 44] width 25 height 10
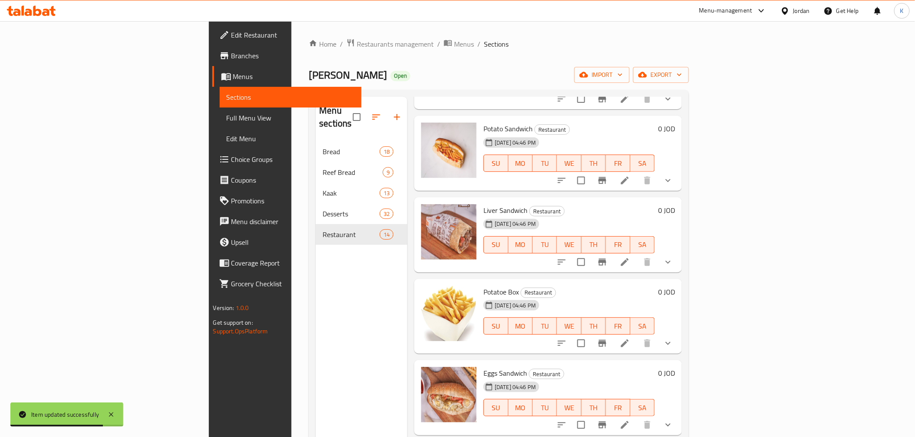
scroll to position [582, 0]
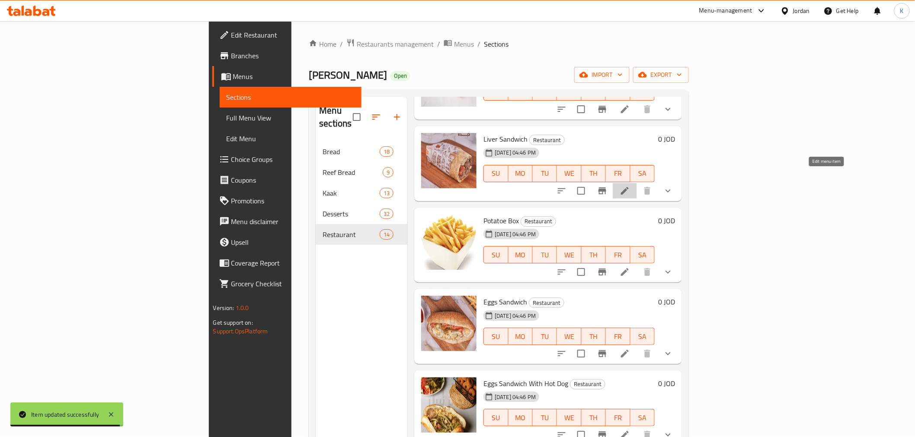
click at [300, 63] on icon at bounding box center [625, 191] width 8 height 8
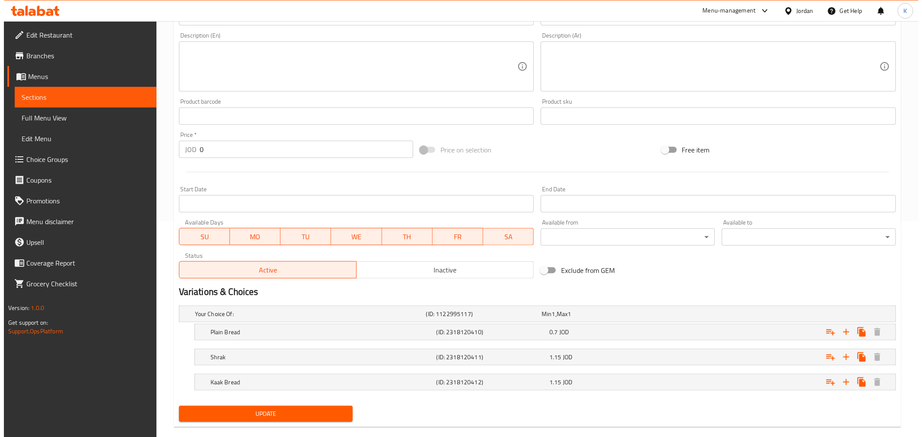
scroll to position [230, 0]
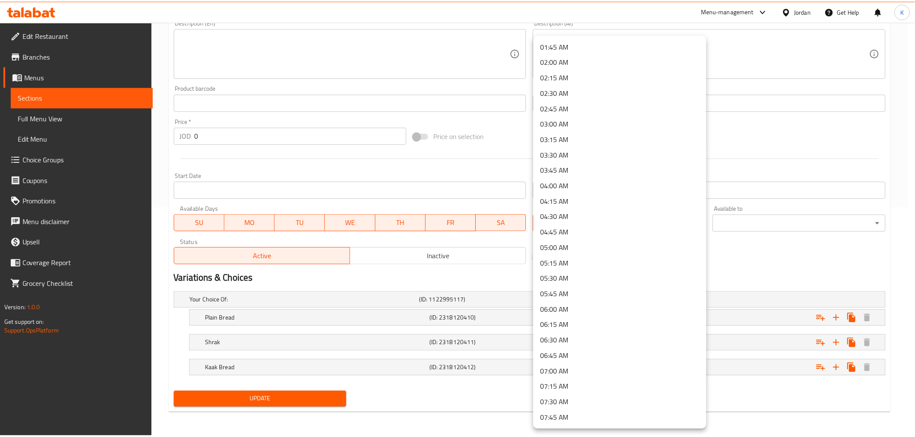
scroll to position [134, 0]
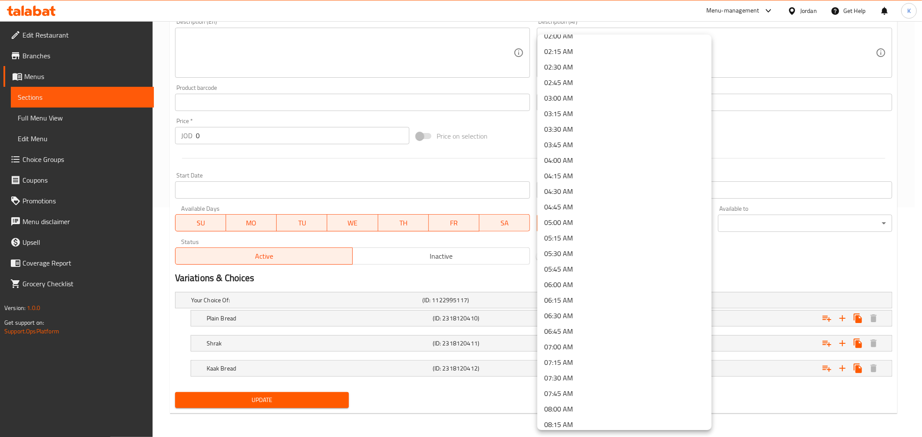
click at [300, 63] on li "07:30 AM" at bounding box center [624, 378] width 174 height 16
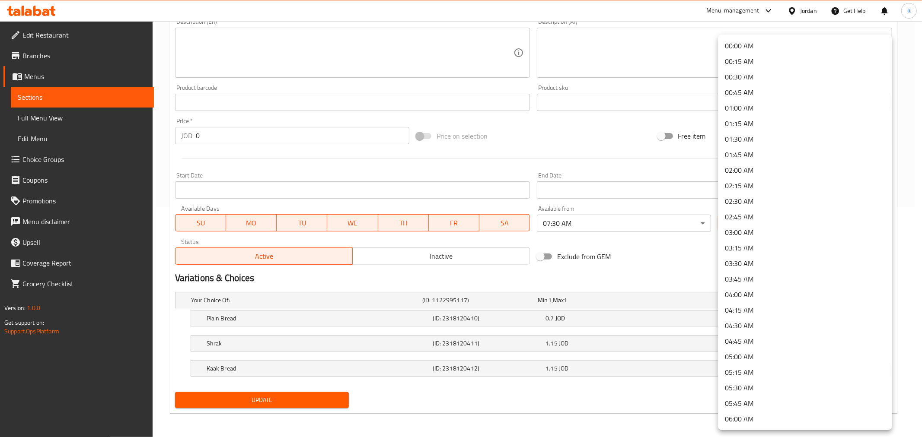
click at [300, 63] on li "02:00 AM" at bounding box center [805, 171] width 174 height 16
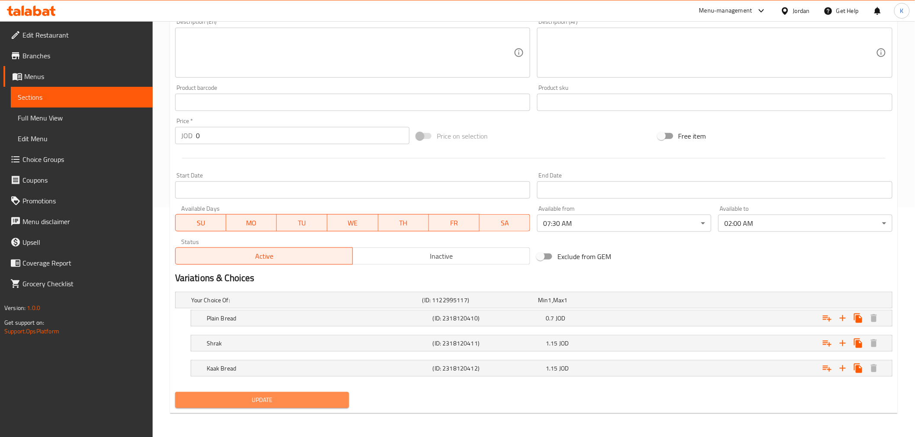
click at [247, 63] on span "Update" at bounding box center [262, 400] width 160 height 11
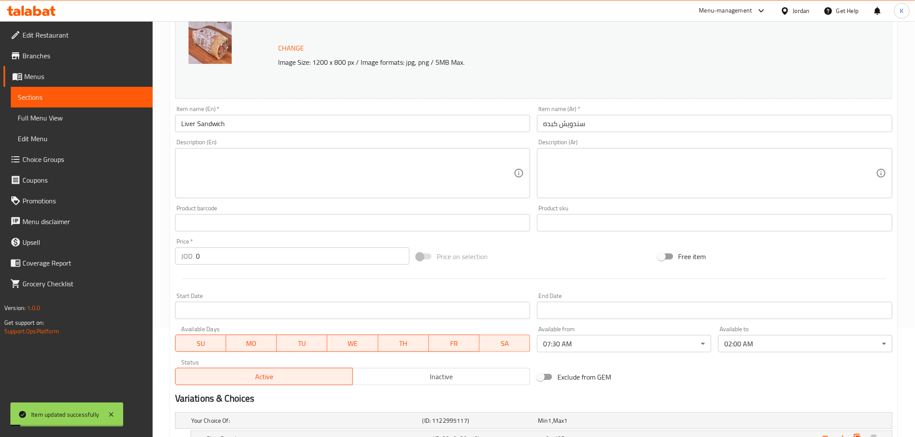
scroll to position [0, 0]
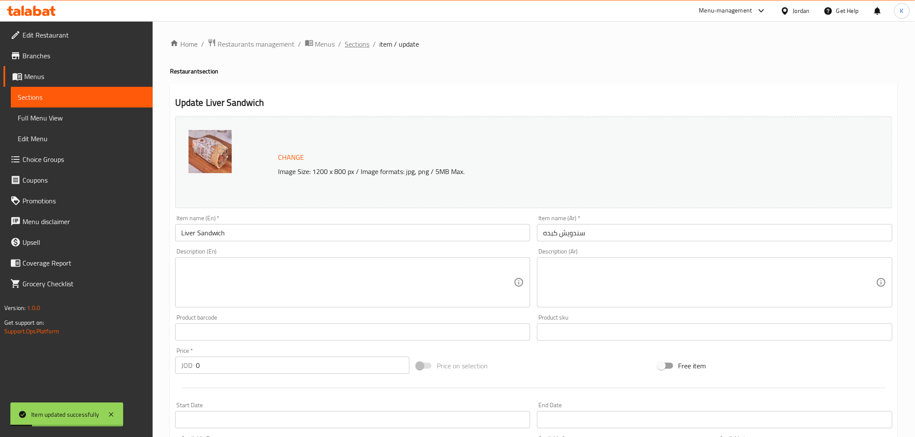
click at [300, 45] on span "Sections" at bounding box center [357, 44] width 25 height 10
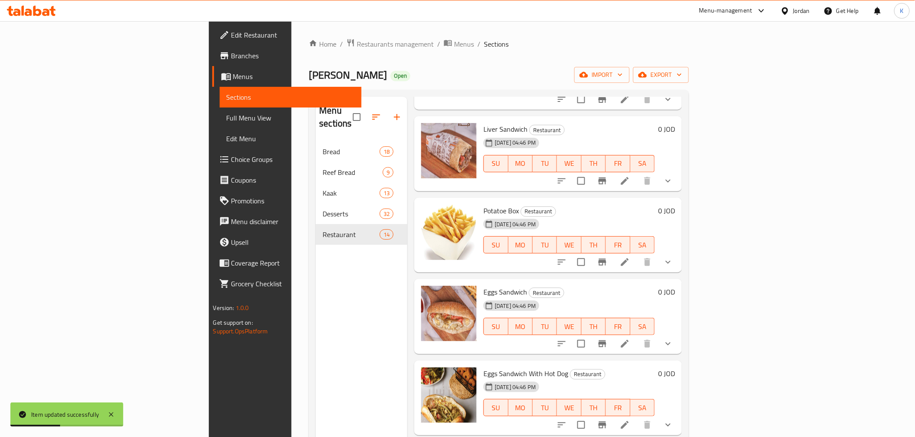
scroll to position [610, 0]
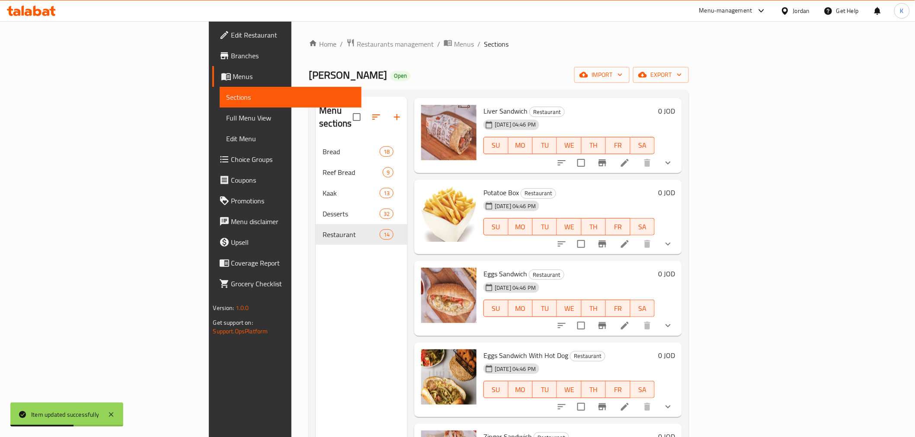
click at [300, 63] on icon at bounding box center [624, 244] width 10 height 10
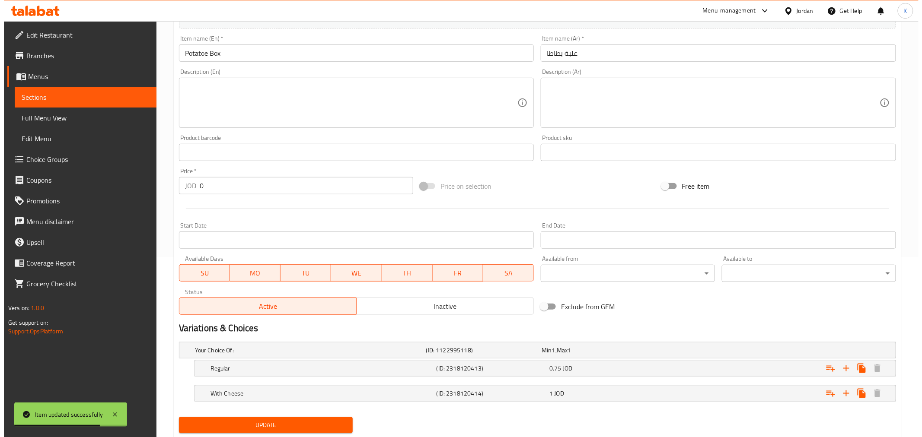
scroll to position [205, 0]
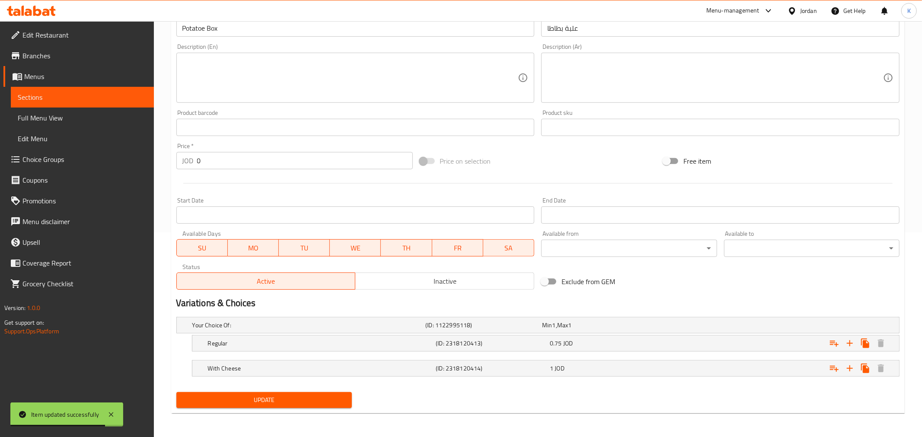
click at [300, 63] on body "Item updated successfully ​ Menu-management Jordan Get Help K Edit Restaurant B…" at bounding box center [461, 24] width 922 height 416
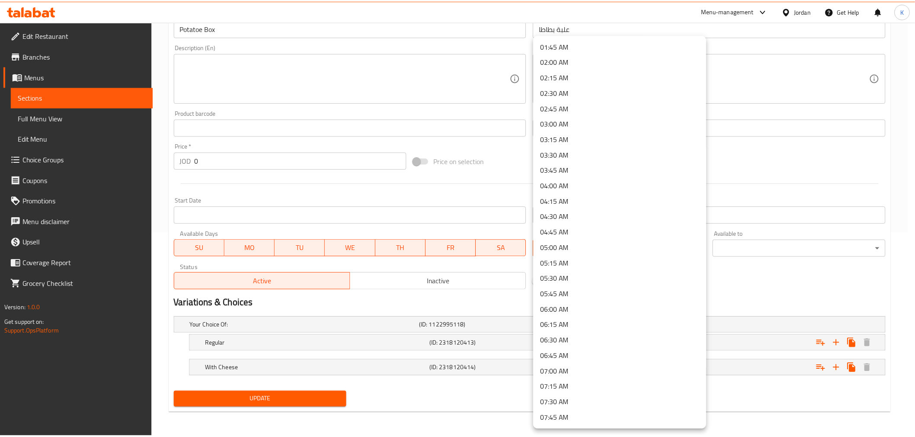
scroll to position [121, 0]
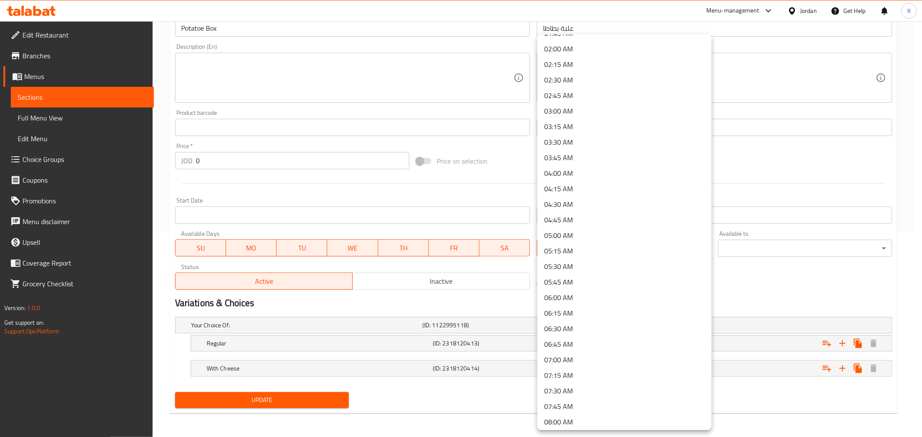
drag, startPoint x: 622, startPoint y: 387, endPoint x: 629, endPoint y: 384, distance: 7.7
click at [300, 63] on li "07:30 AM" at bounding box center [624, 391] width 174 height 16
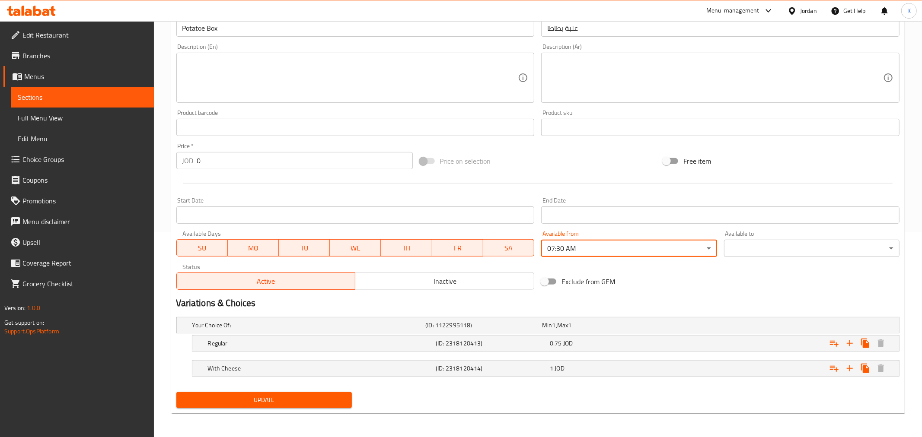
click at [300, 63] on body "​ Menu-management Jordan Get Help K Edit Restaurant Branches Menus Sections Ful…" at bounding box center [461, 24] width 922 height 416
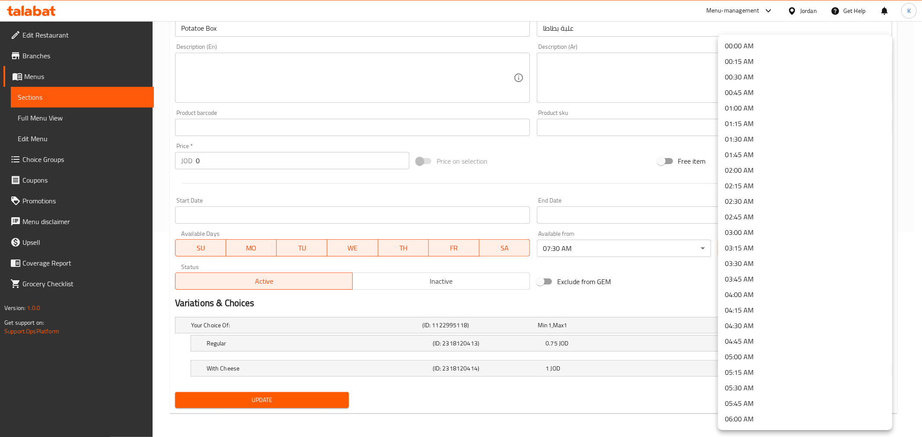
click at [300, 63] on li "02:00 AM" at bounding box center [805, 171] width 174 height 16
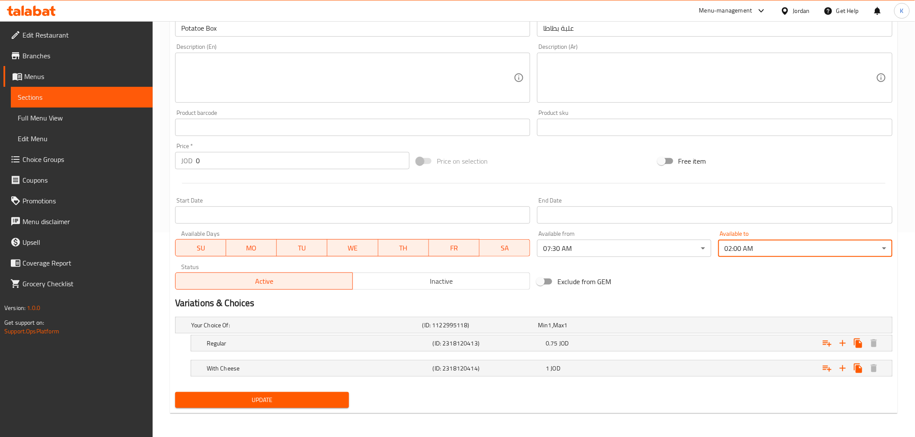
click at [300, 63] on span "Update" at bounding box center [262, 400] width 160 height 11
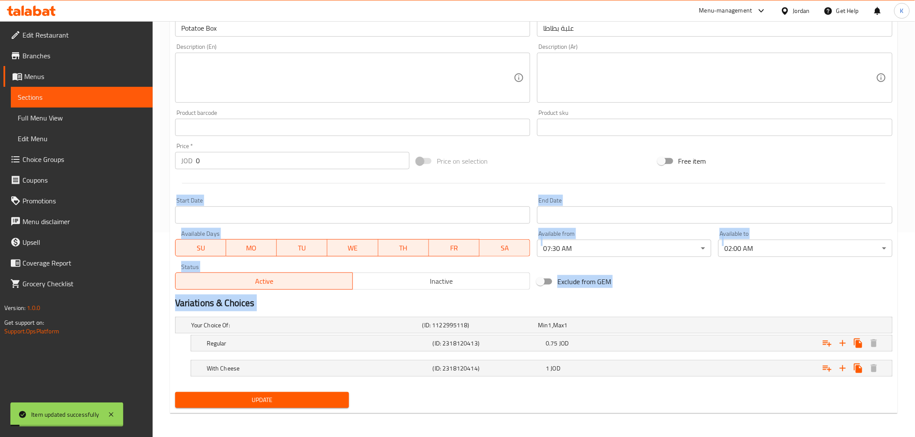
drag, startPoint x: 912, startPoint y: 329, endPoint x: 916, endPoint y: 150, distance: 178.1
click at [300, 63] on html "Item updated successfully ​ Menu-management Jordan Get Help K Edit Restaurant B…" at bounding box center [457, 13] width 915 height 437
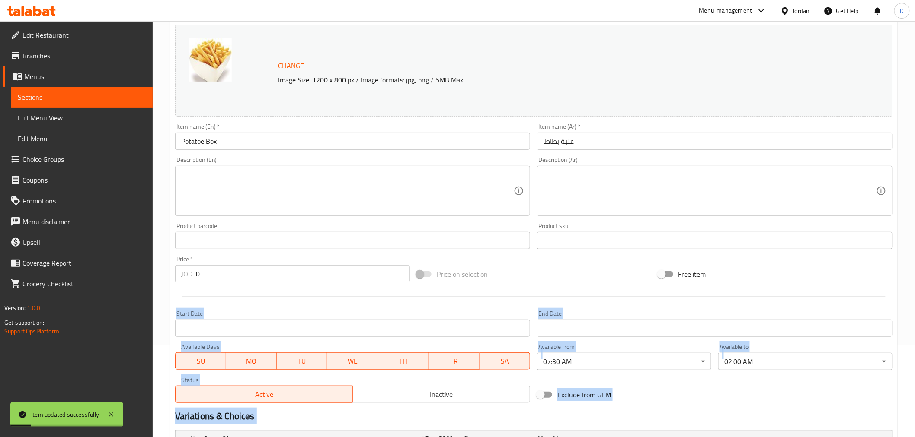
scroll to position [0, 0]
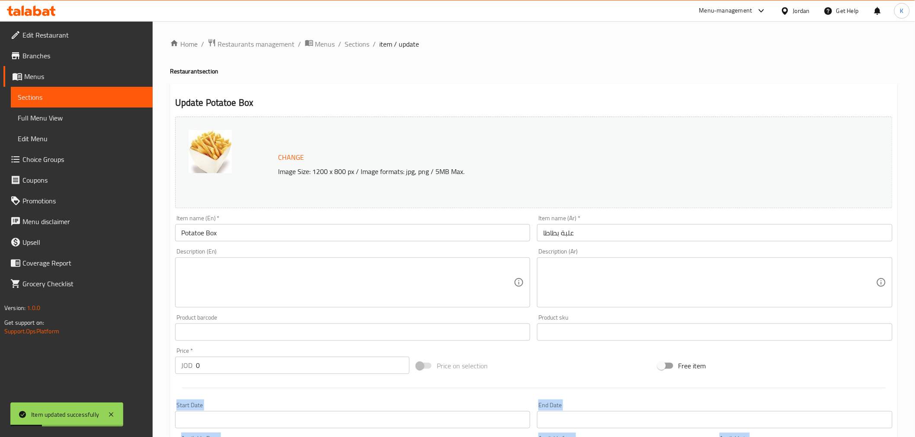
drag, startPoint x: 358, startPoint y: 45, endPoint x: 357, endPoint y: 50, distance: 5.6
click at [300, 45] on span "Sections" at bounding box center [357, 44] width 25 height 10
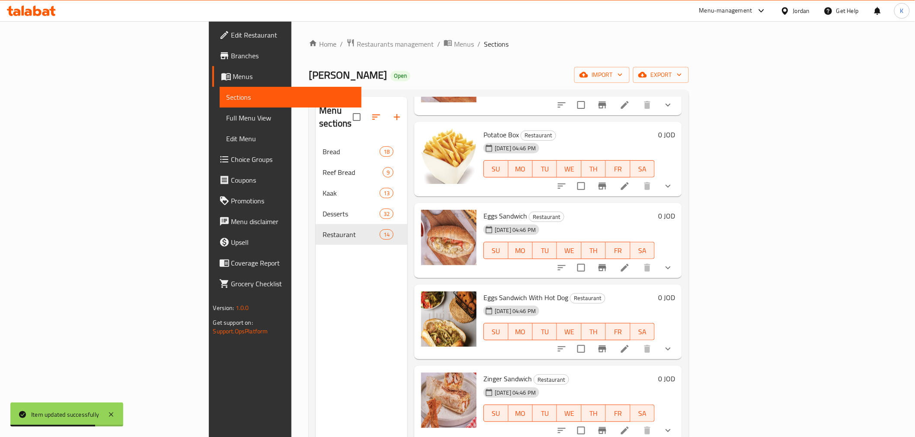
scroll to position [724, 0]
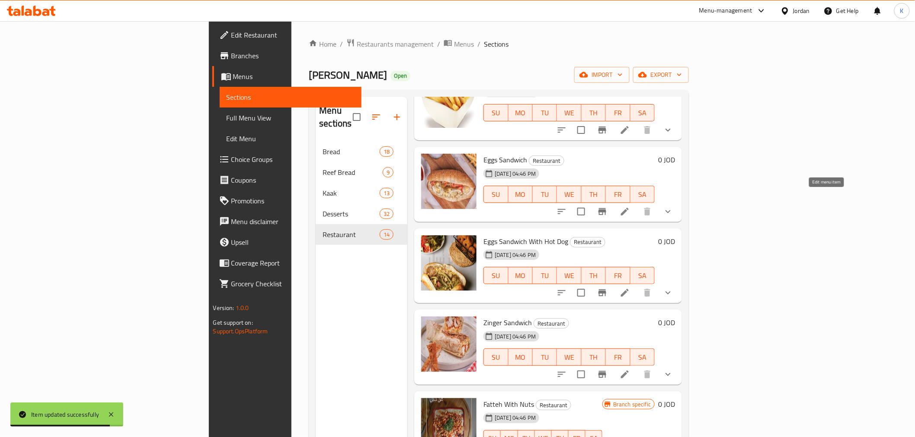
click at [300, 63] on icon at bounding box center [624, 212] width 10 height 10
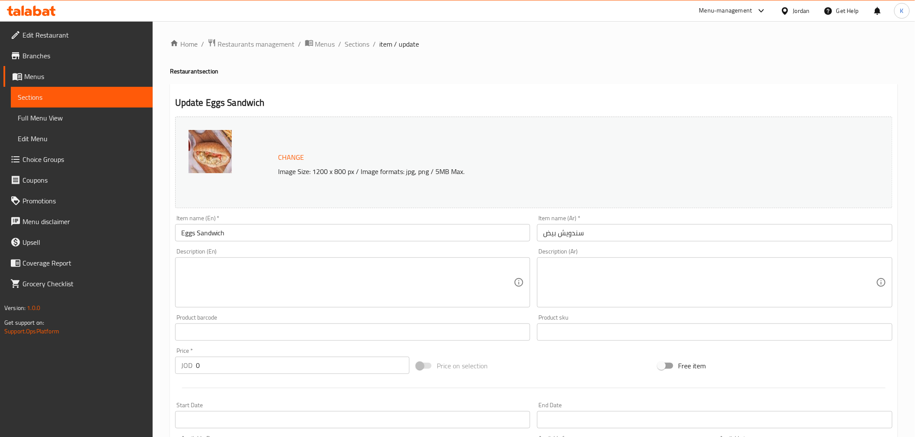
drag, startPoint x: 914, startPoint y: 225, endPoint x: 919, endPoint y: 245, distance: 20.4
click at [300, 63] on html "​ Menu-management Jordan Get Help K Edit Restaurant Branches Menus Sections Ful…" at bounding box center [457, 218] width 915 height 437
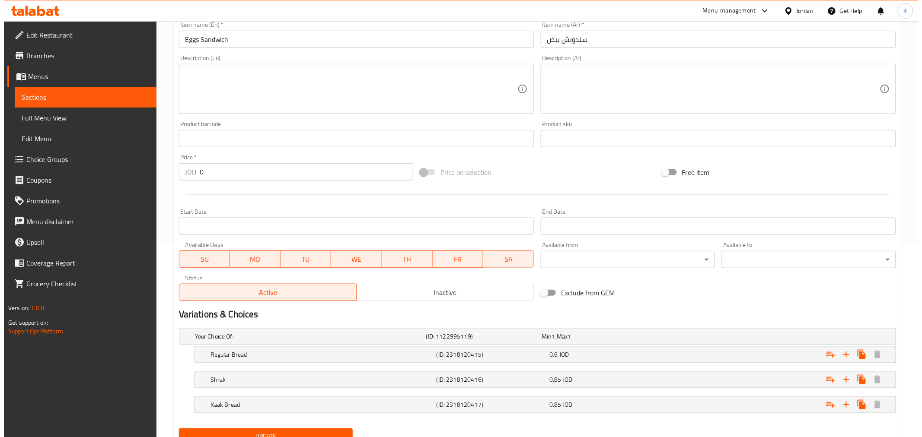
scroll to position [196, 0]
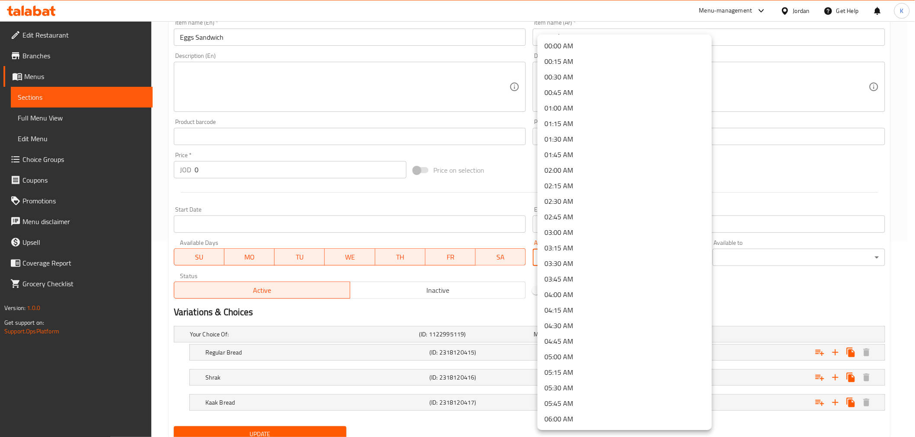
click at [300, 63] on body "​ Menu-management Jordan Get Help K Edit Restaurant Branches Menus Sections Ful…" at bounding box center [457, 33] width 915 height 416
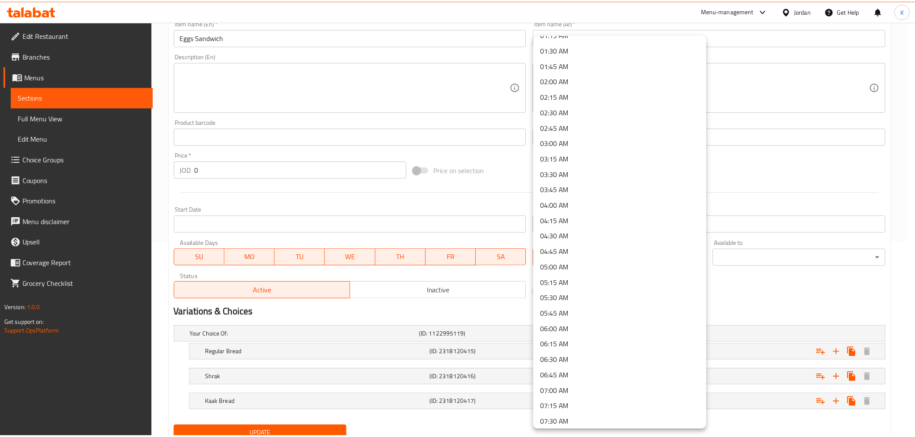
scroll to position [121, 0]
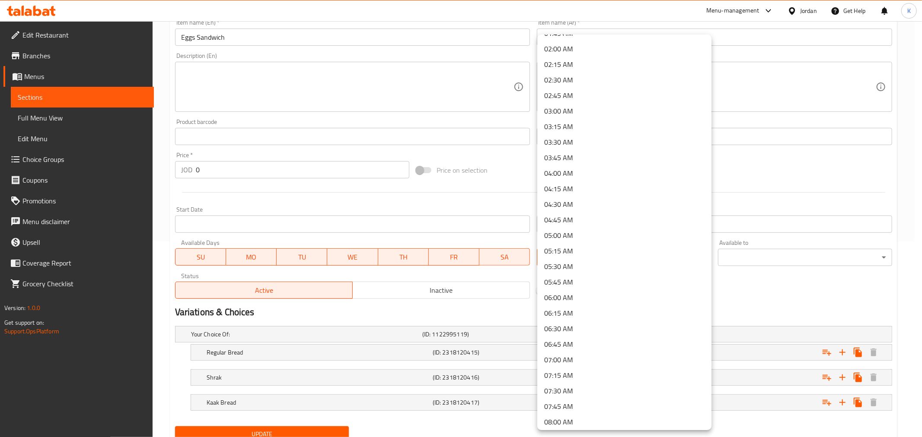
click at [300, 63] on li "07:30 AM" at bounding box center [624, 391] width 174 height 16
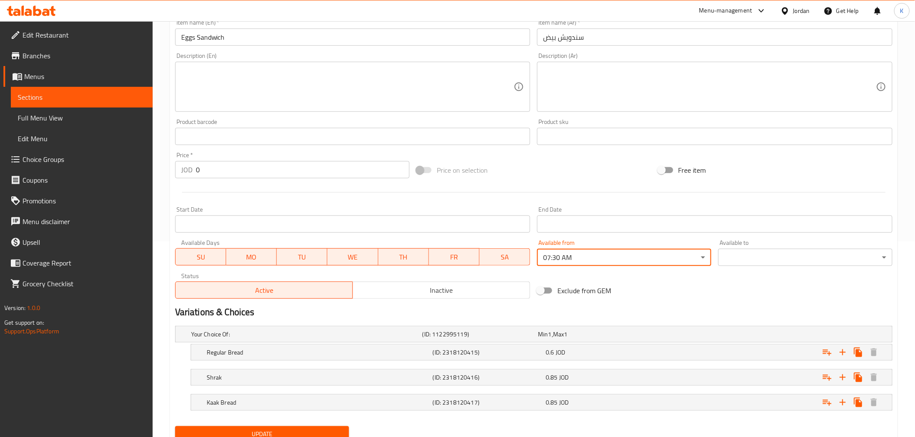
click at [300, 63] on body "​ Menu-management Jordan Get Help K Edit Restaurant Branches Menus Sections Ful…" at bounding box center [457, 33] width 915 height 416
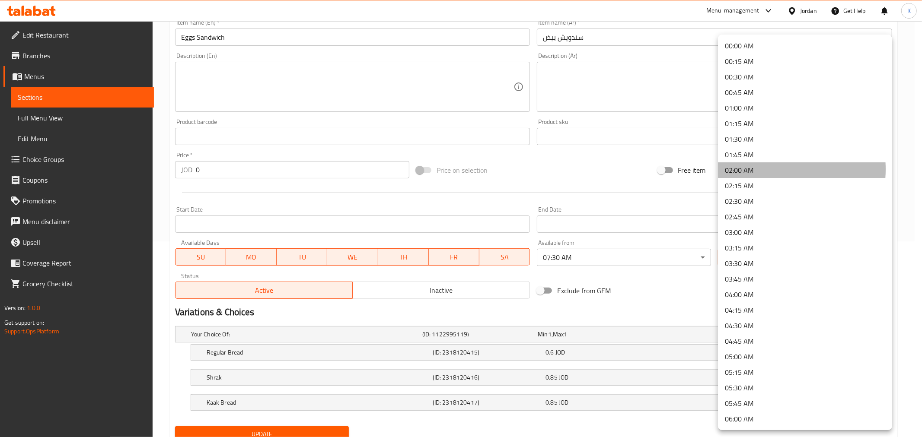
click at [300, 63] on li "02:00 AM" at bounding box center [805, 171] width 174 height 16
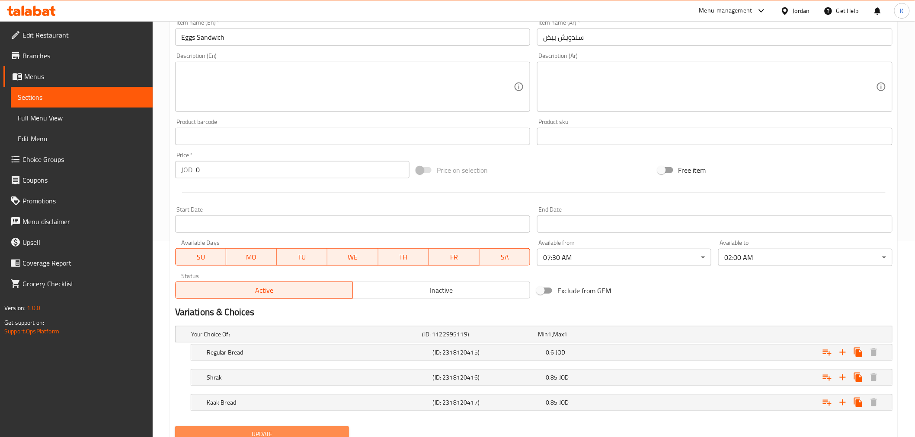
click at [297, 63] on span "Update" at bounding box center [262, 434] width 160 height 11
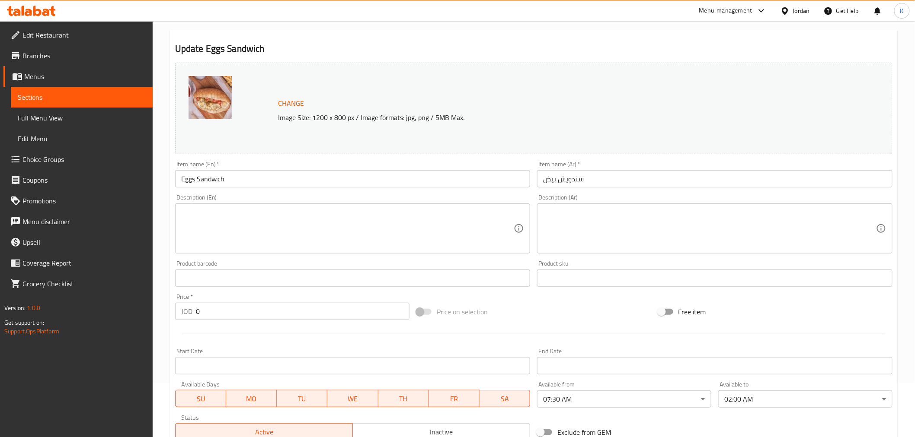
scroll to position [0, 0]
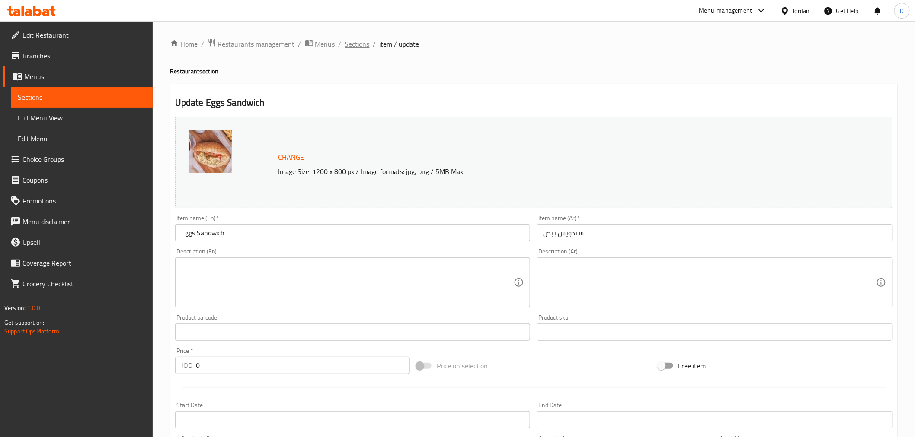
click at [300, 42] on span "Sections" at bounding box center [357, 44] width 25 height 10
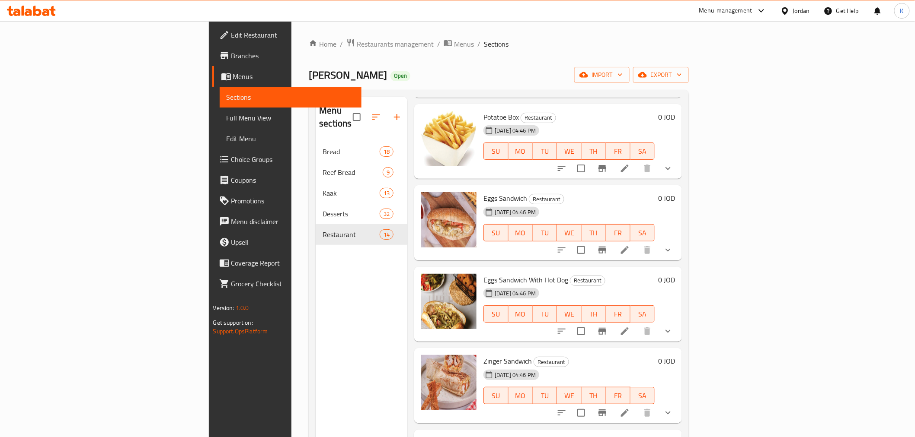
scroll to position [724, 0]
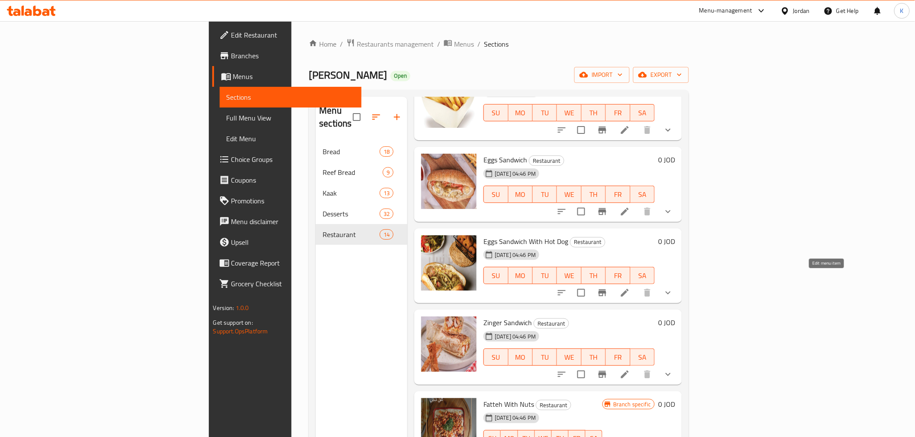
click at [300, 63] on icon at bounding box center [624, 293] width 10 height 10
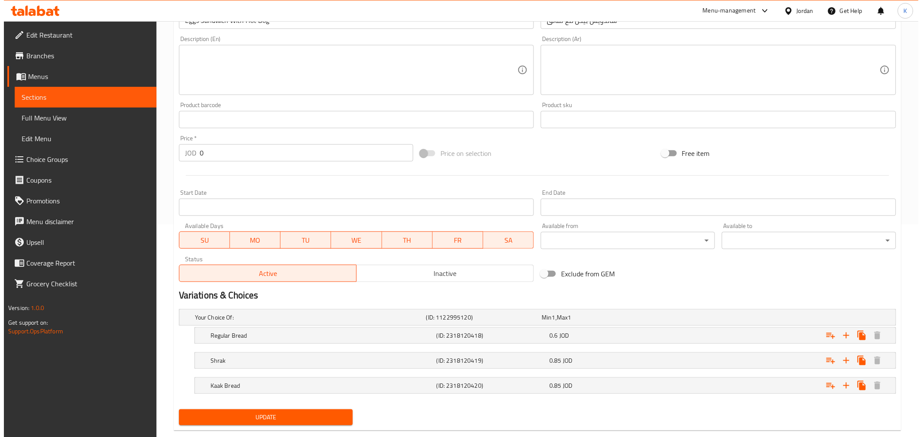
scroll to position [230, 0]
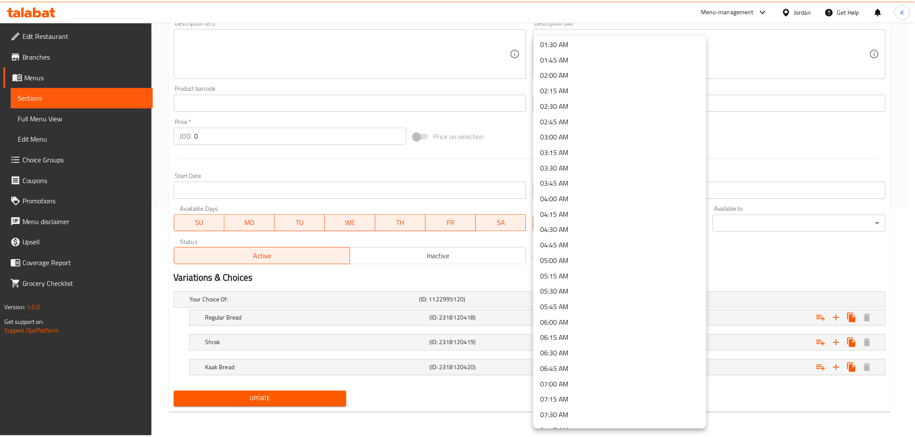
scroll to position [113, 0]
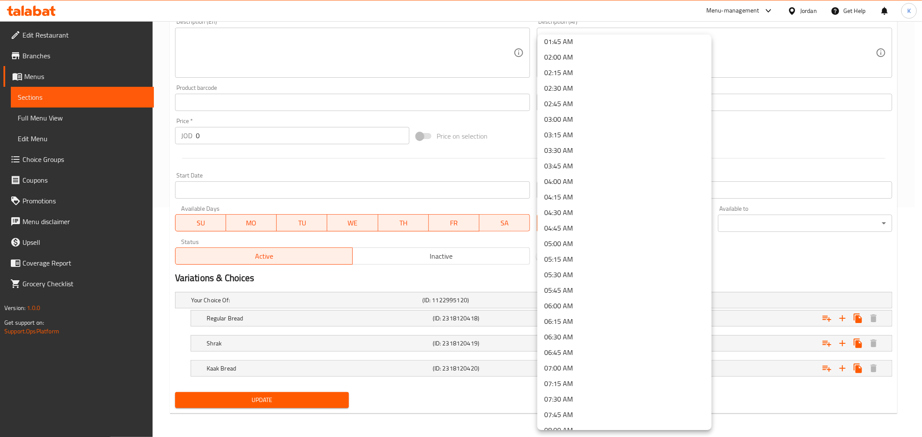
click at [300, 63] on li "07:30 AM" at bounding box center [624, 400] width 174 height 16
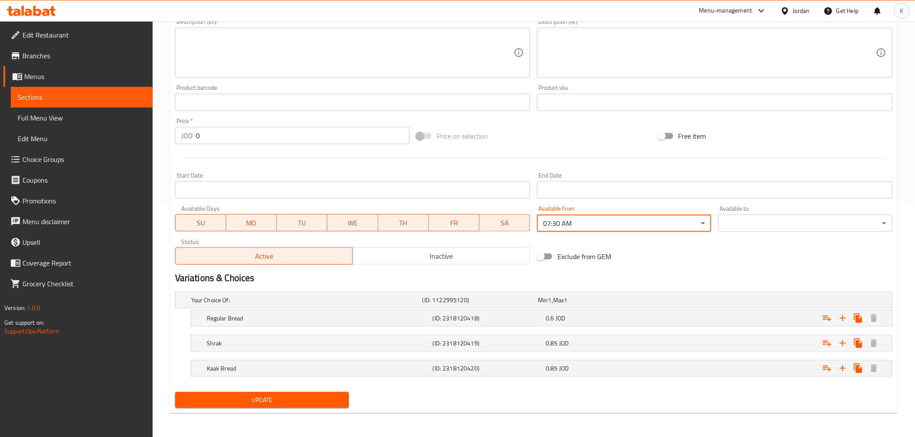
click at [300, 63] on div "Available to ​ ​" at bounding box center [805, 219] width 174 height 26
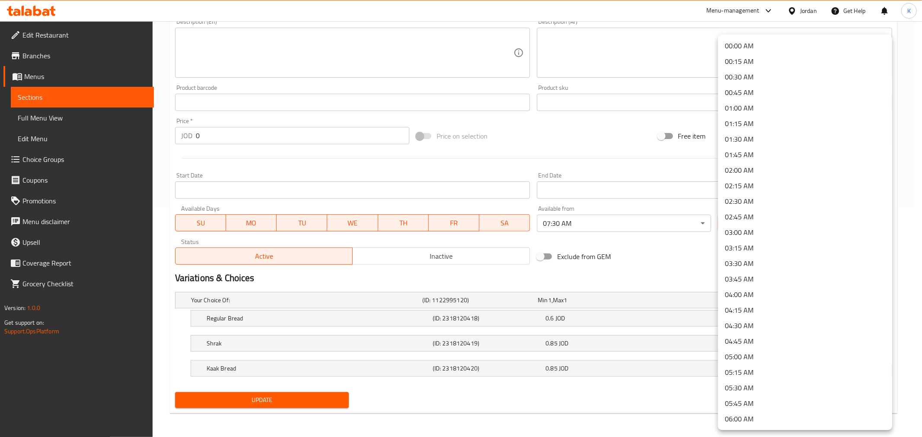
click at [300, 63] on li "02:00 AM" at bounding box center [805, 171] width 174 height 16
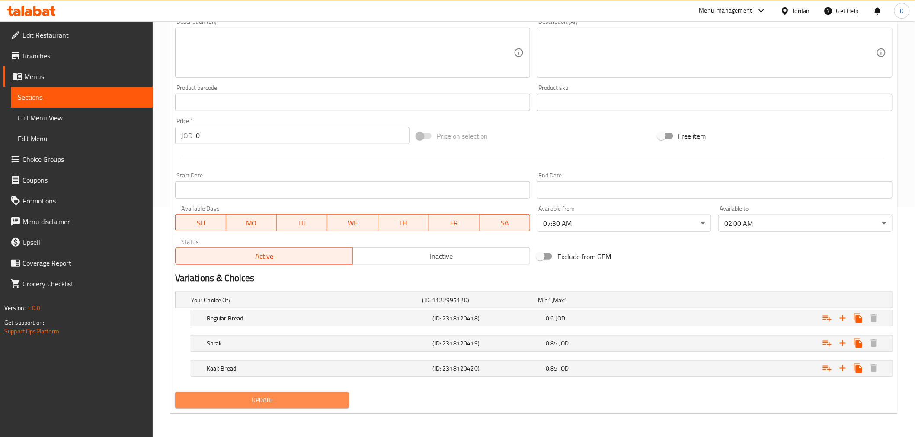
drag, startPoint x: 271, startPoint y: 402, endPoint x: 319, endPoint y: 408, distance: 48.3
click at [271, 63] on span "Update" at bounding box center [262, 400] width 160 height 11
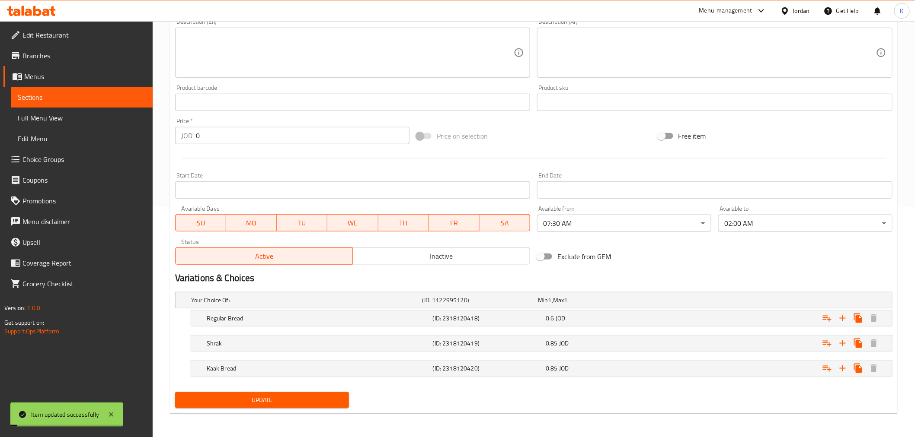
scroll to position [0, 0]
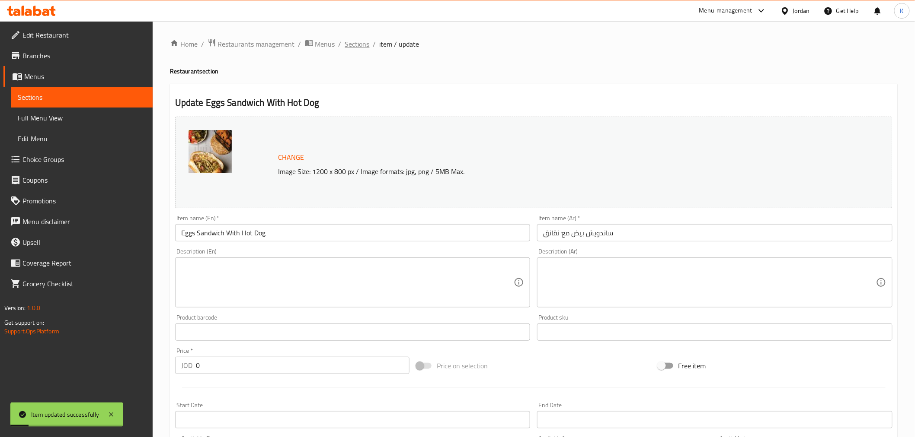
click at [300, 40] on span "Sections" at bounding box center [357, 44] width 25 height 10
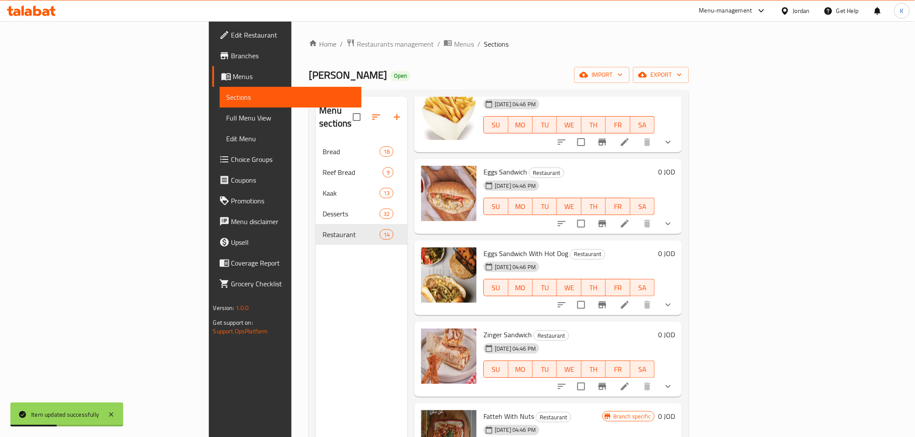
scroll to position [724, 0]
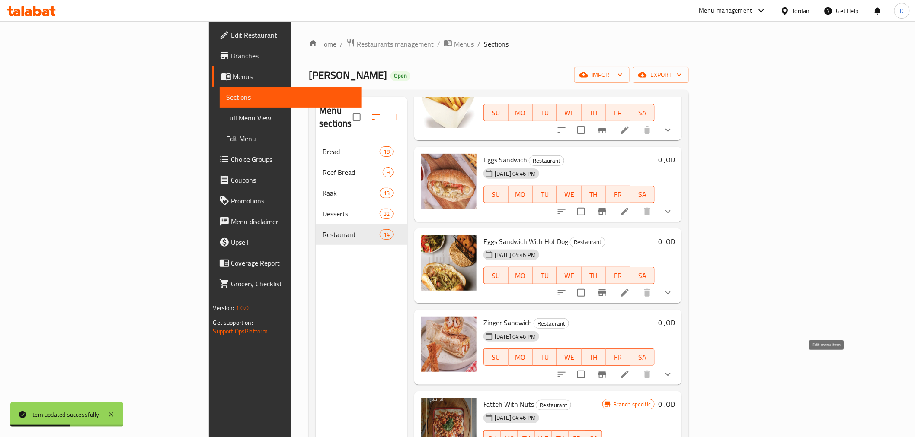
click at [300, 63] on icon at bounding box center [625, 375] width 8 height 8
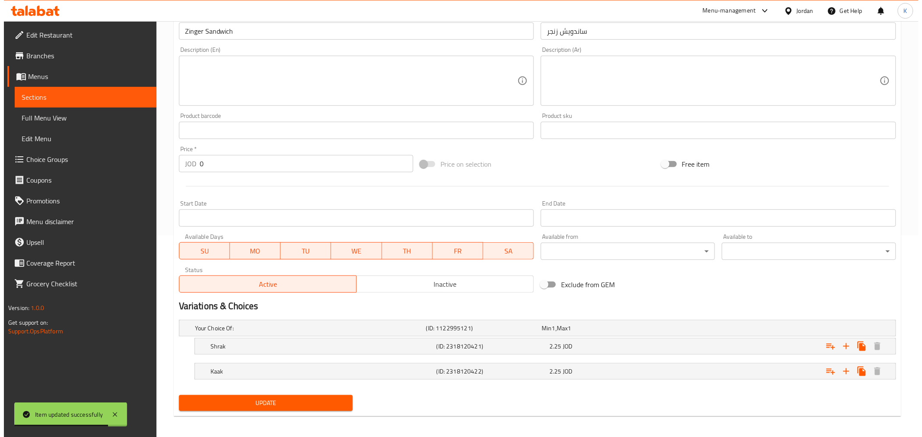
scroll to position [205, 0]
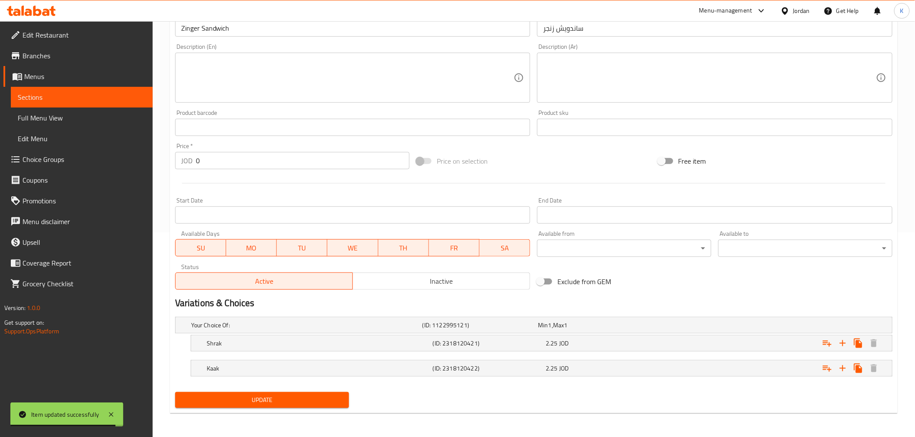
click at [300, 63] on body "Item updated successfully ​ Menu-management Jordan Get Help K Edit Restaurant B…" at bounding box center [457, 24] width 915 height 416
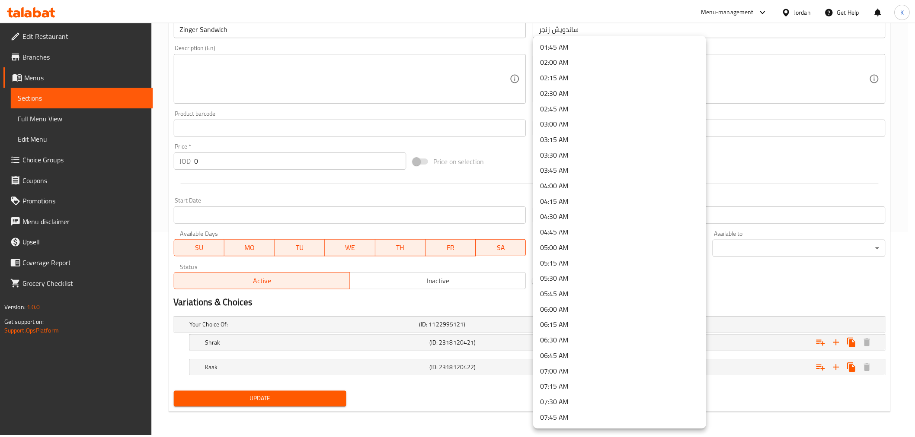
scroll to position [121, 0]
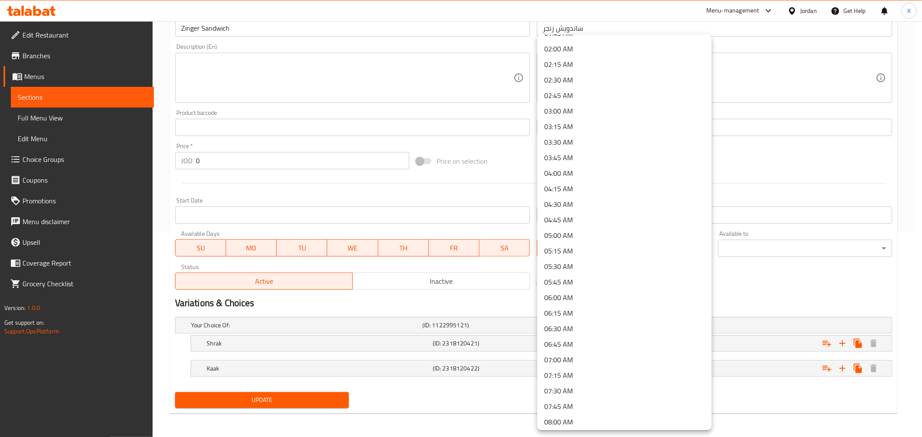
drag, startPoint x: 582, startPoint y: 385, endPoint x: 587, endPoint y: 383, distance: 4.7
click at [300, 63] on li "07:30 AM" at bounding box center [624, 391] width 174 height 16
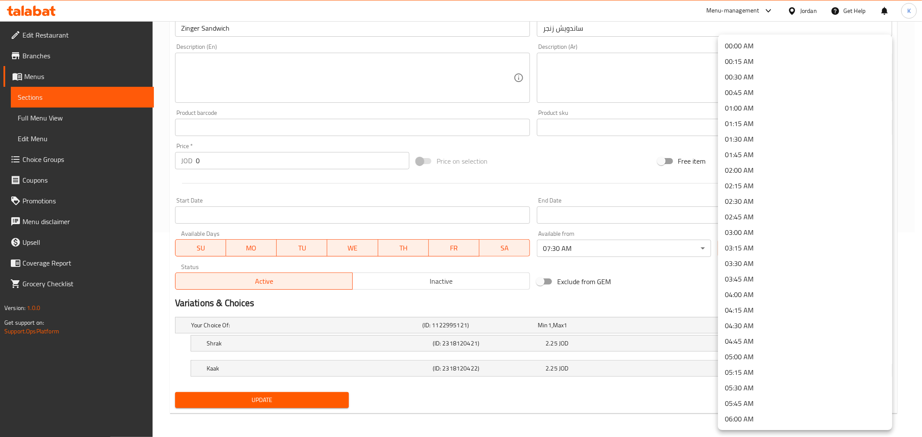
click at [300, 63] on body "​ Menu-management Jordan Get Help K Edit Restaurant Branches Menus Sections Ful…" at bounding box center [461, 24] width 922 height 416
click at [300, 63] on li "02:00 AM" at bounding box center [805, 171] width 174 height 16
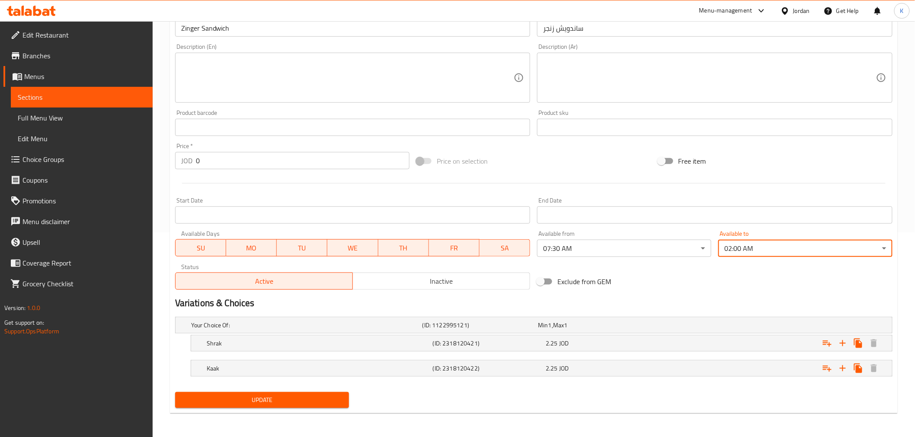
click at [266, 63] on span "Update" at bounding box center [262, 400] width 160 height 11
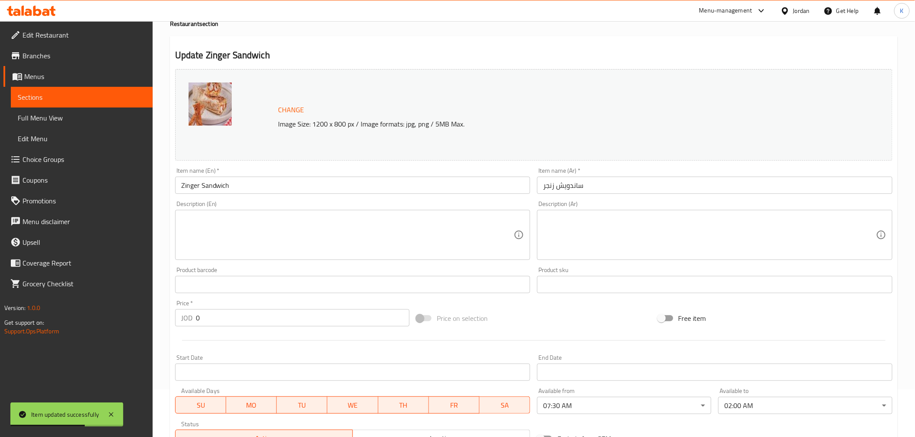
scroll to position [0, 0]
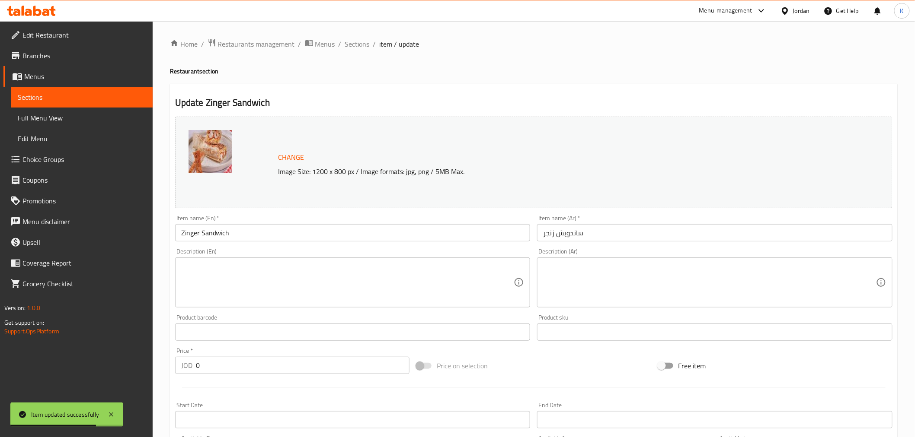
drag, startPoint x: 361, startPoint y: 38, endPoint x: 366, endPoint y: 57, distance: 20.1
click at [300, 39] on span "Sections" at bounding box center [357, 44] width 25 height 10
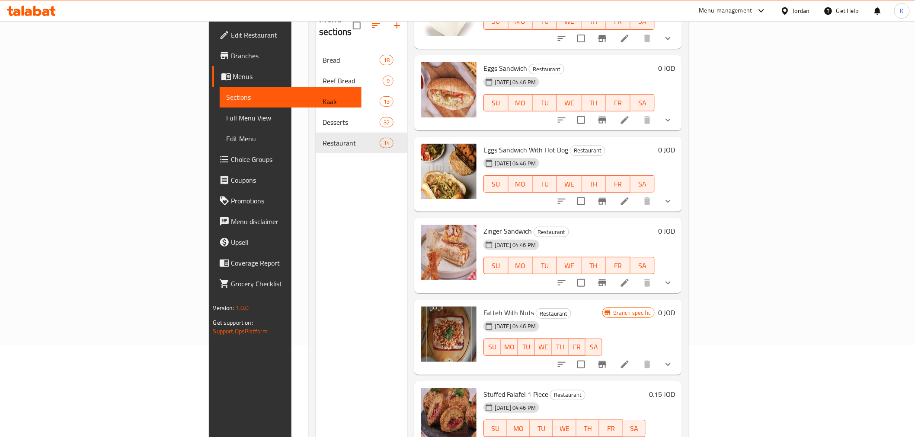
scroll to position [121, 0]
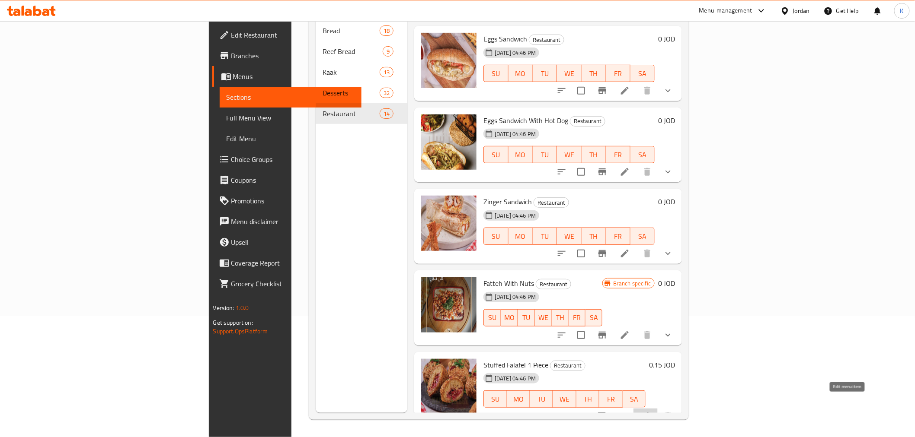
click at [300, 63] on icon at bounding box center [645, 417] width 8 height 8
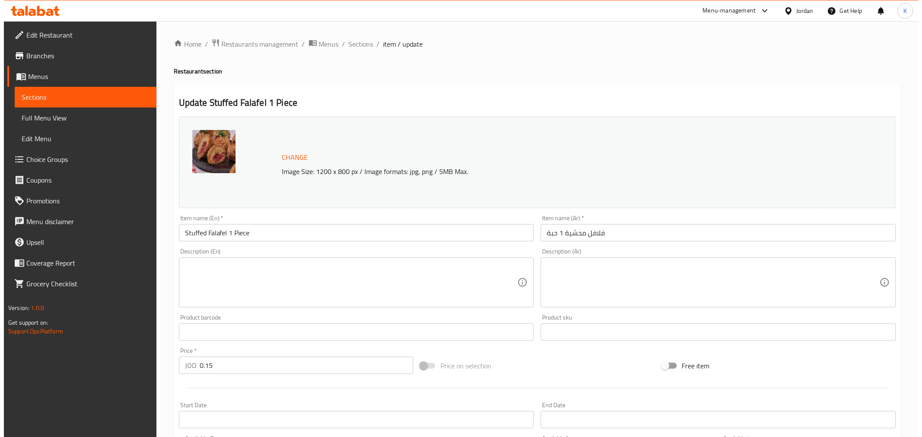
scroll to position [184, 0]
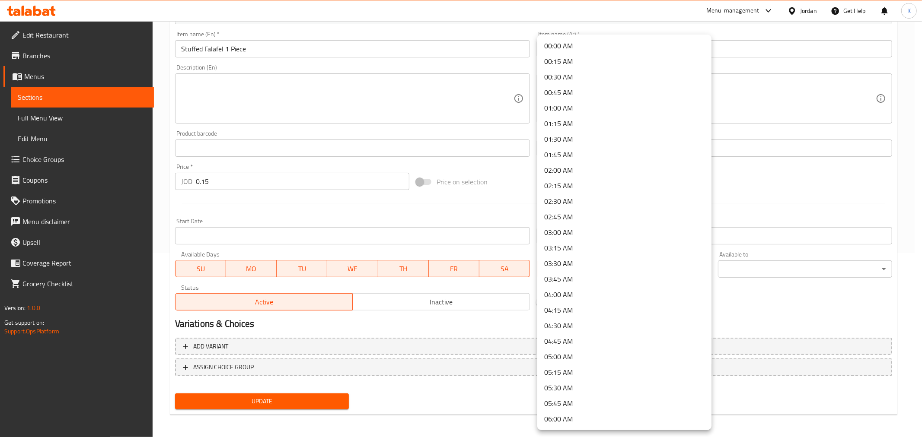
click at [300, 63] on body "​ Menu-management Jordan Get Help K Edit Restaurant Branches Menus Sections Ful…" at bounding box center [461, 45] width 922 height 416
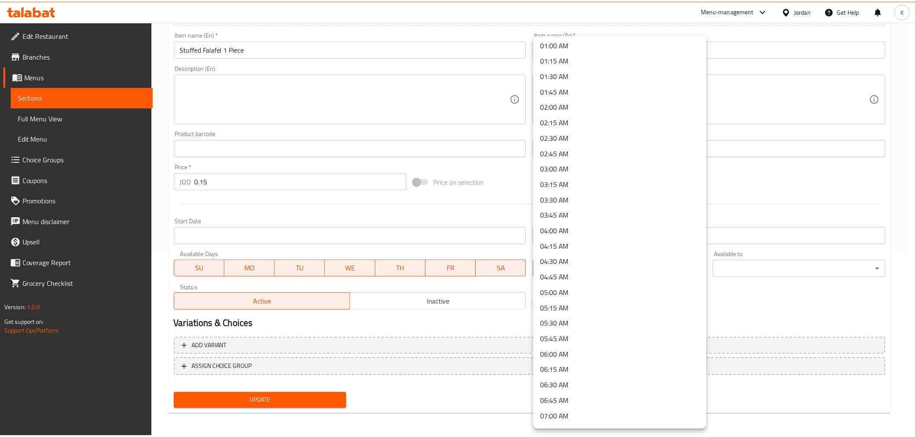
scroll to position [109, 0]
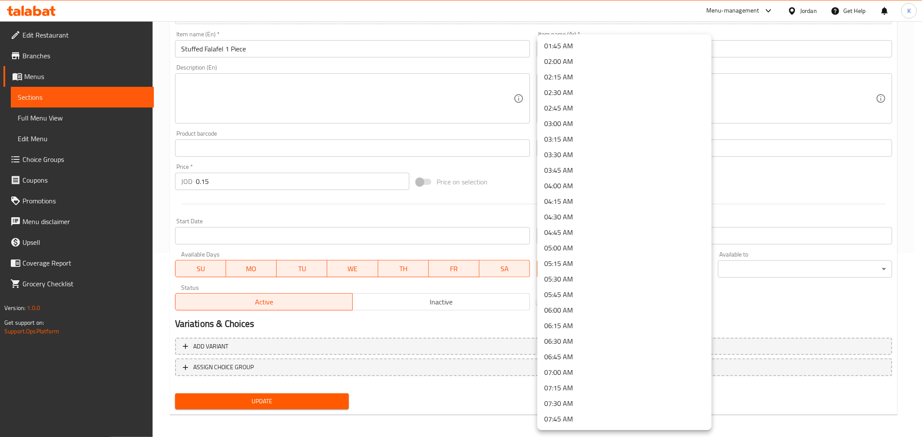
click at [300, 63] on li "07:30 AM" at bounding box center [624, 404] width 174 height 16
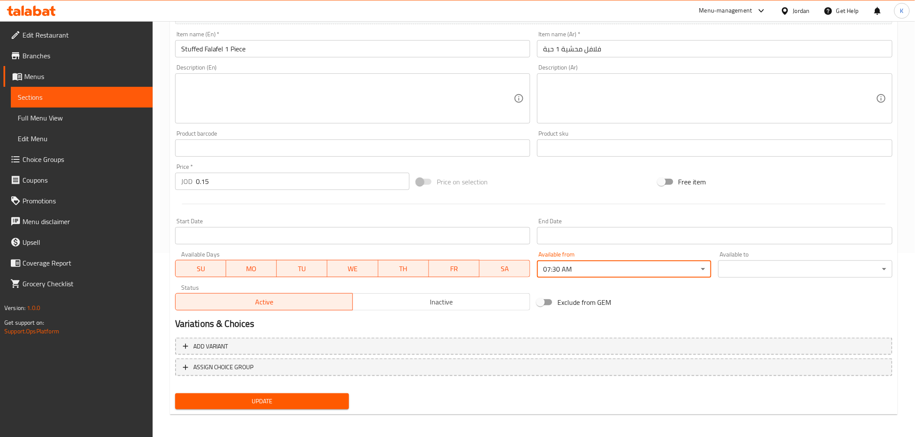
click at [300, 63] on body "​ Menu-management Jordan Get Help K Edit Restaurant Branches Menus Sections Ful…" at bounding box center [457, 45] width 915 height 416
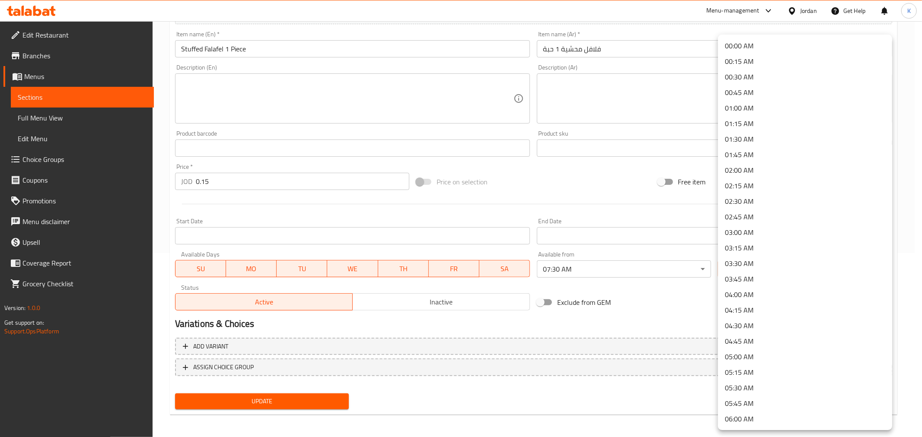
click at [300, 63] on li "02:00 AM" at bounding box center [805, 171] width 174 height 16
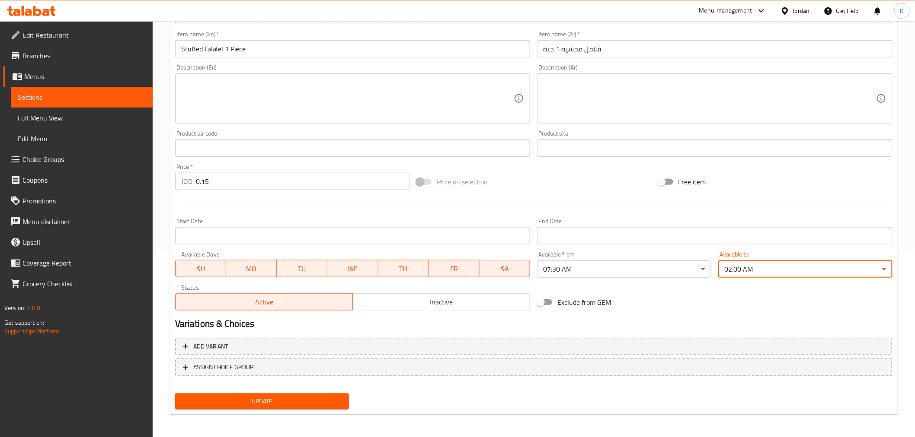
click at [266, 63] on span "Update" at bounding box center [262, 401] width 160 height 11
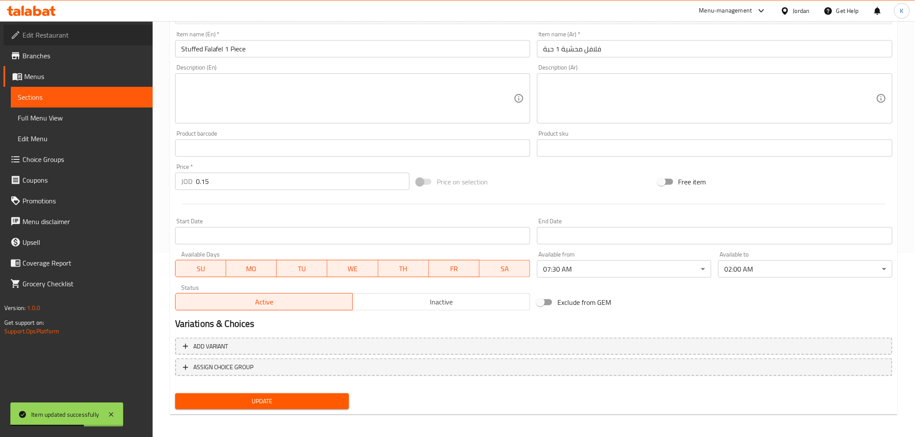
click at [73, 42] on link "Edit Restaurant" at bounding box center [77, 35] width 149 height 21
